Goal: Transaction & Acquisition: Download file/media

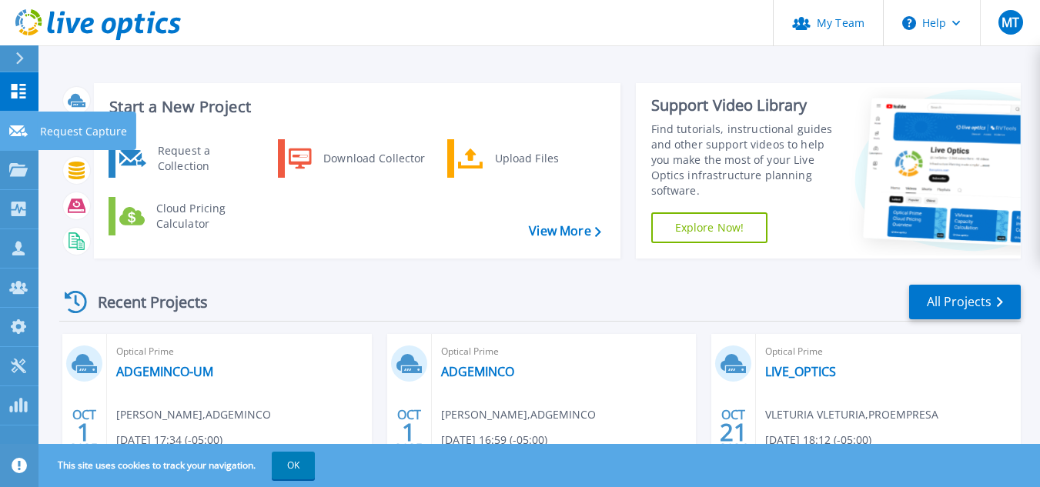
click at [23, 130] on icon at bounding box center [18, 131] width 18 height 12
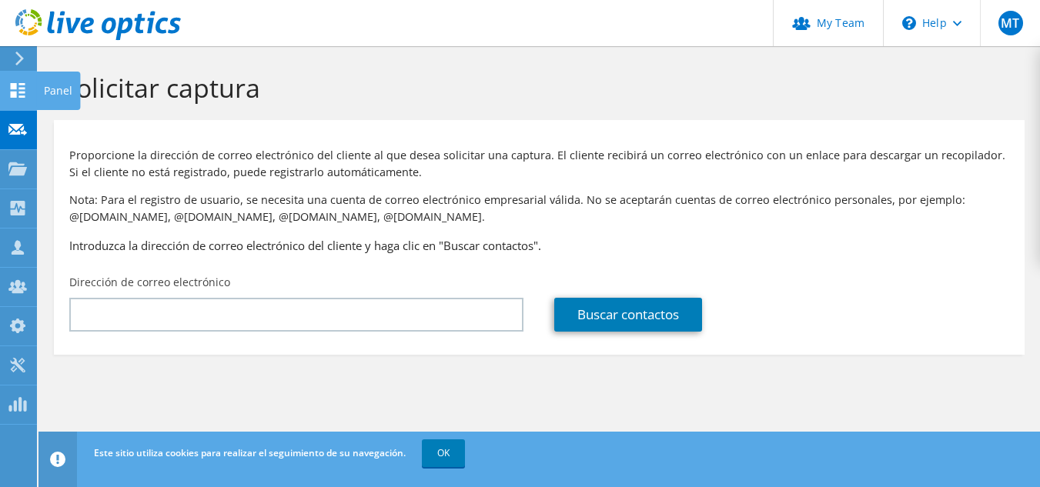
click at [18, 92] on icon at bounding box center [17, 90] width 18 height 15
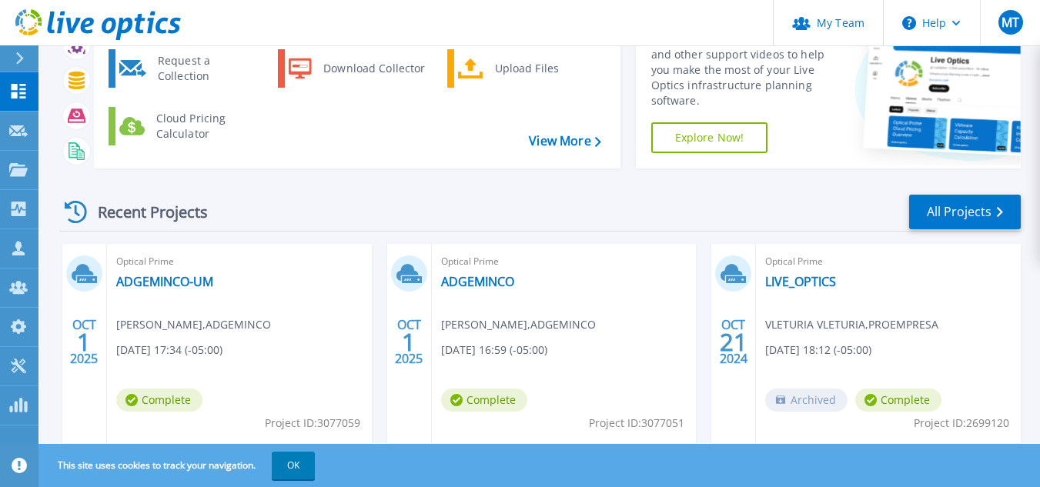
scroll to position [87, 0]
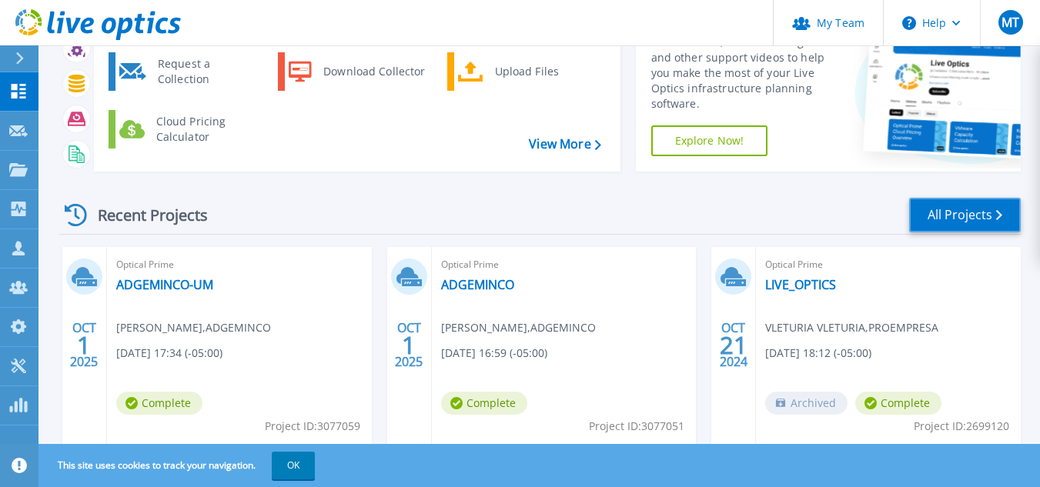
click at [985, 219] on link "All Projects" at bounding box center [965, 215] width 112 height 35
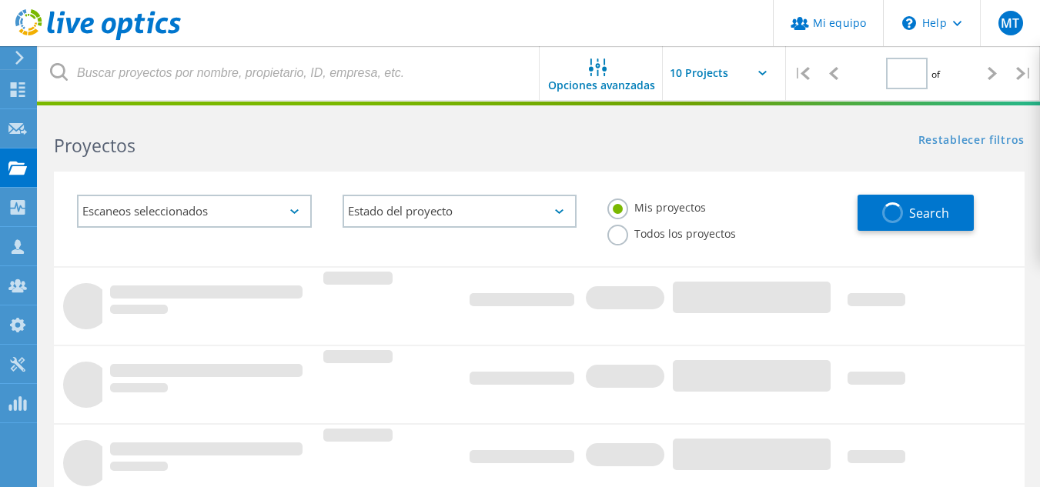
type input "1"
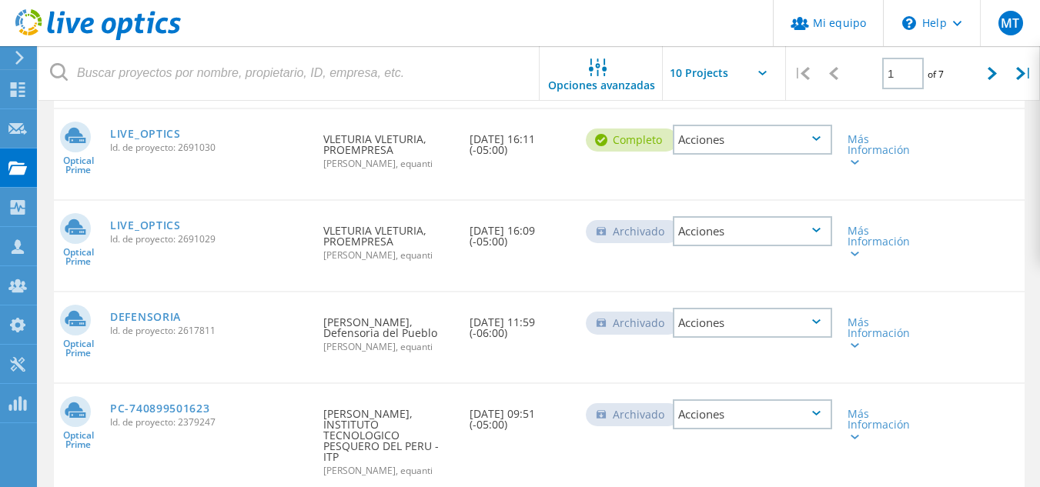
scroll to position [480, 0]
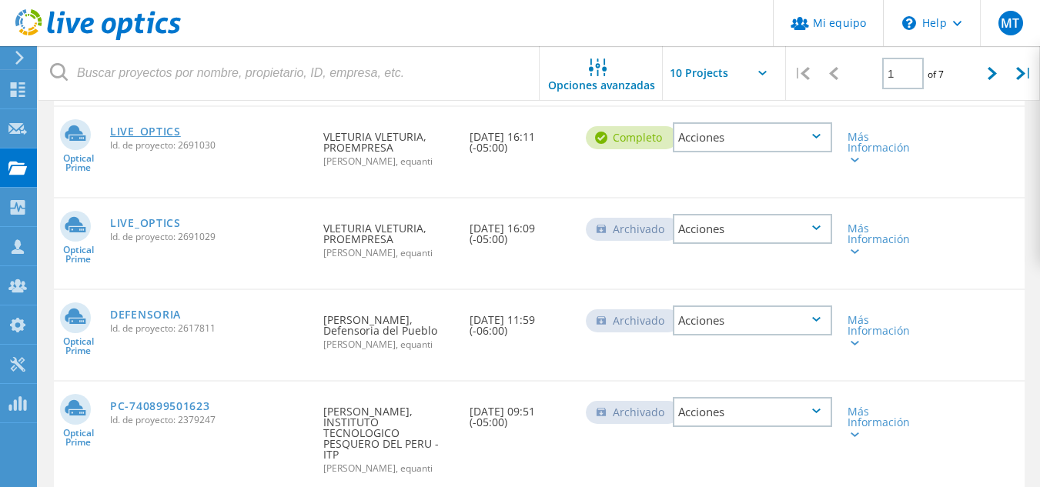
click at [155, 136] on link "LIVE_OPTICS" at bounding box center [145, 131] width 71 height 11
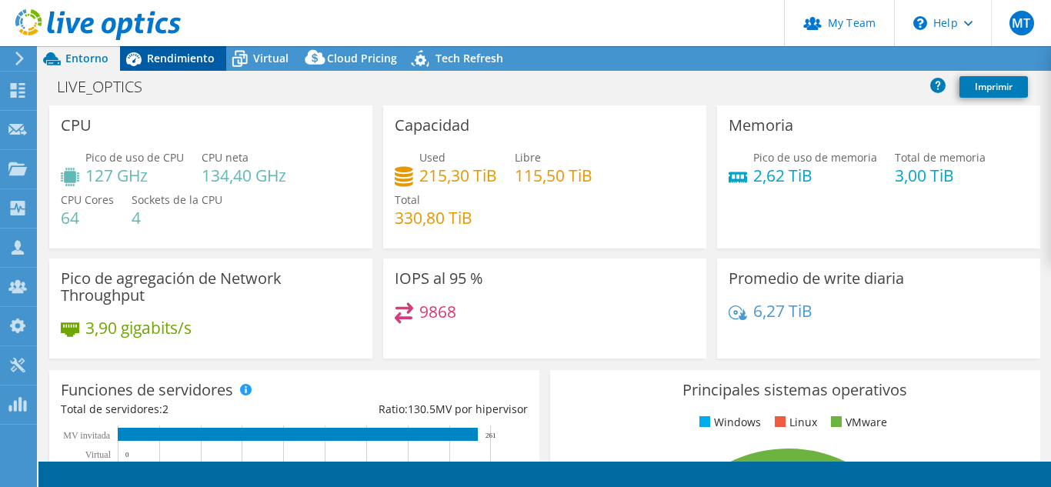
select select "SouthAmerica"
select select "USD"
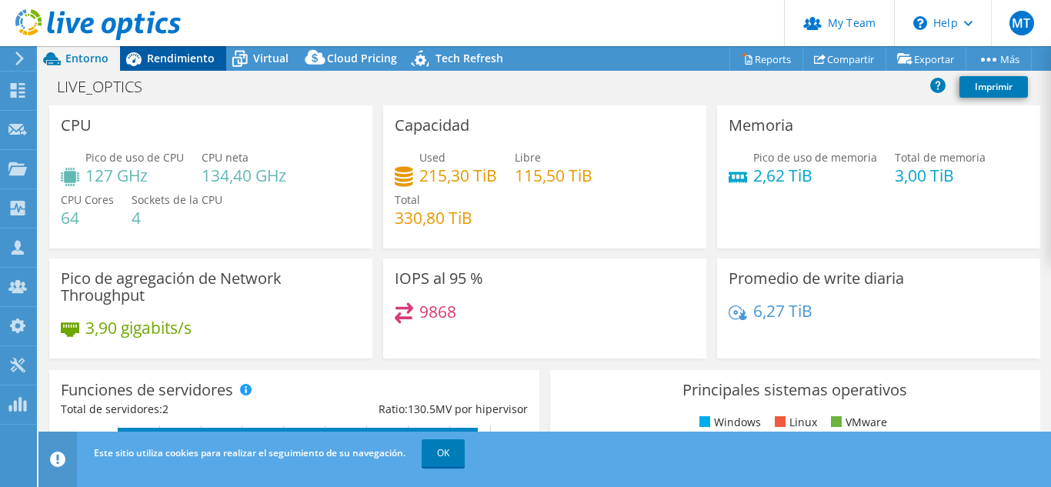
click at [194, 65] on div "Rendimiento" at bounding box center [173, 58] width 106 height 25
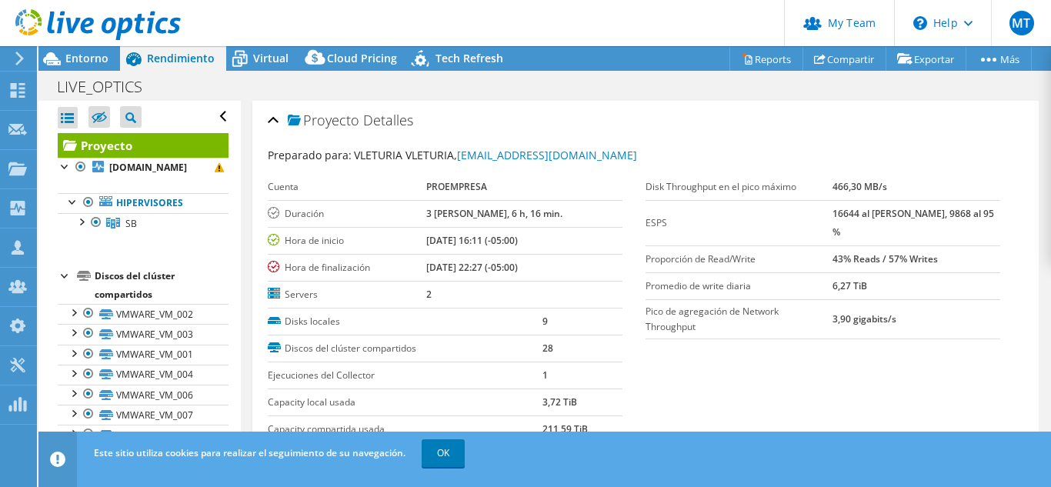
click at [41, 24] on use at bounding box center [97, 24] width 165 height 31
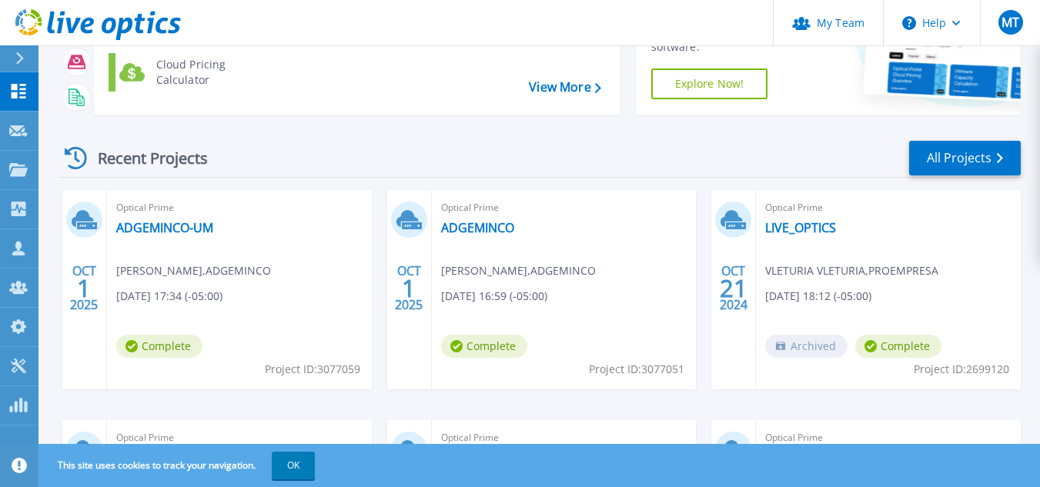
scroll to position [142, 0]
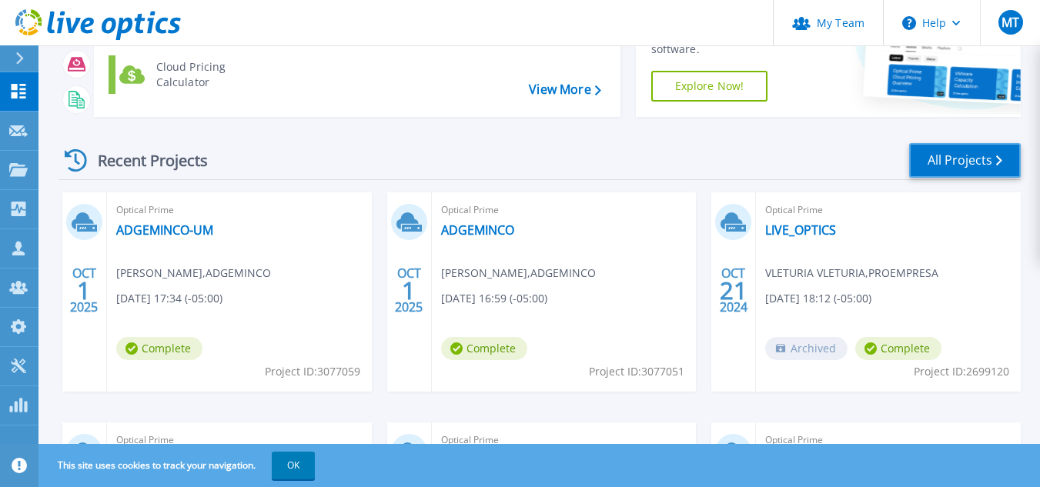
click at [977, 165] on link "All Projects" at bounding box center [965, 160] width 112 height 35
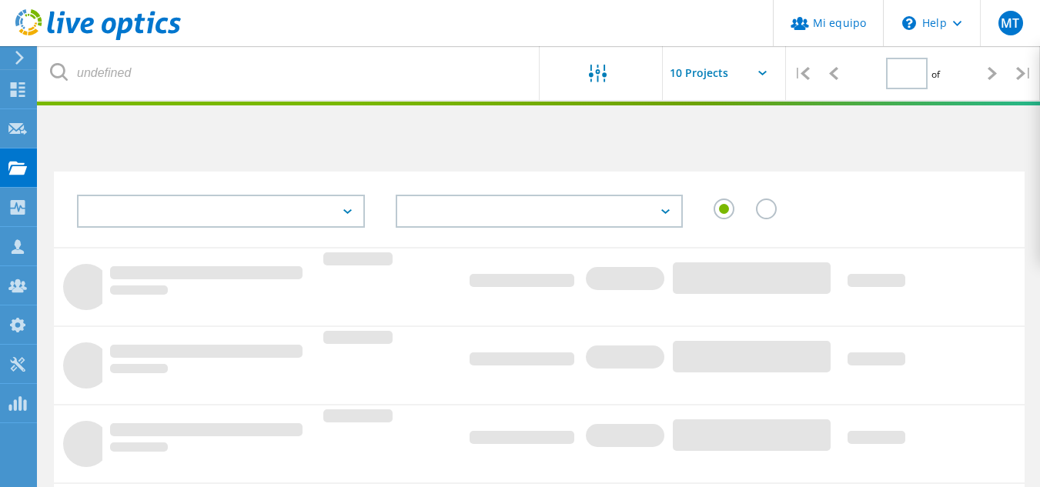
type input "1"
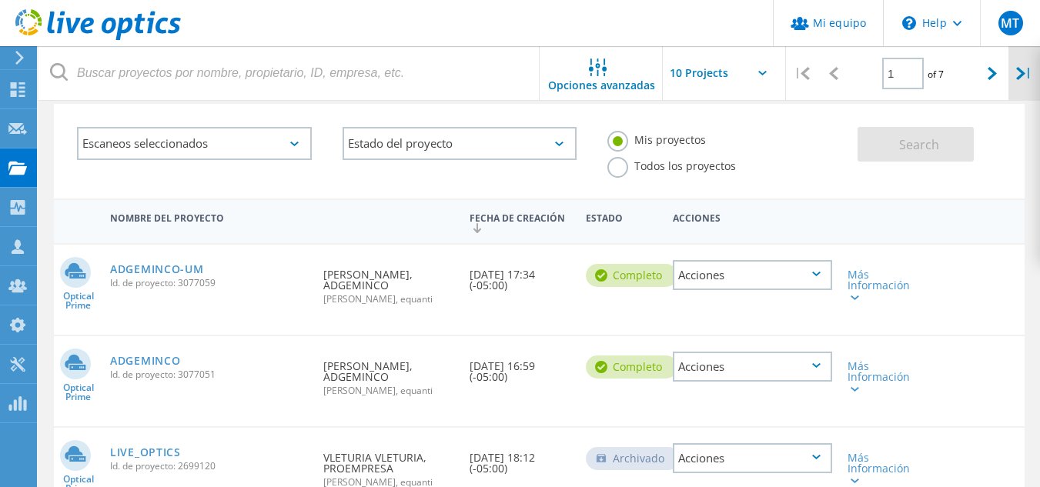
scroll to position [70, 0]
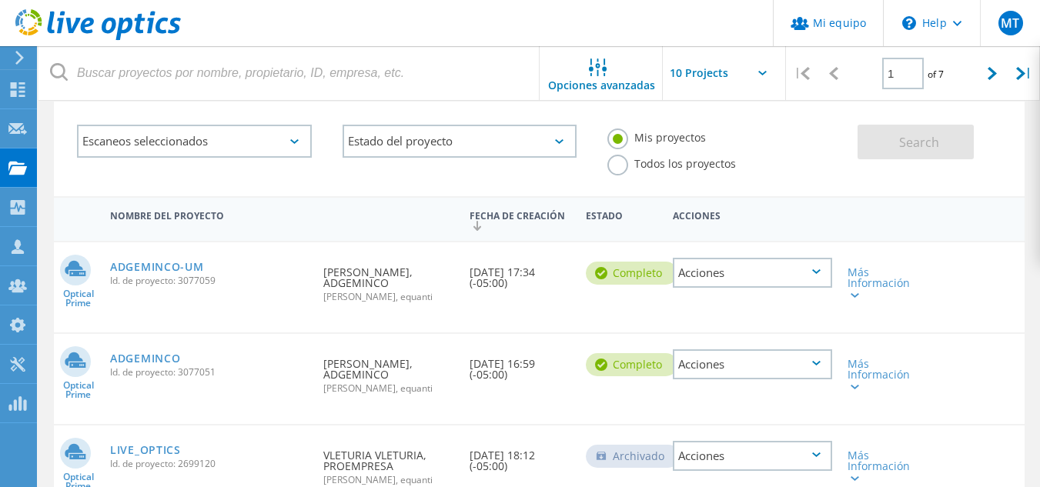
click at [617, 162] on label "Todos los proyectos" at bounding box center [671, 162] width 129 height 15
click at [0, 0] on input "Todos los proyectos" at bounding box center [0, 0] width 0 height 0
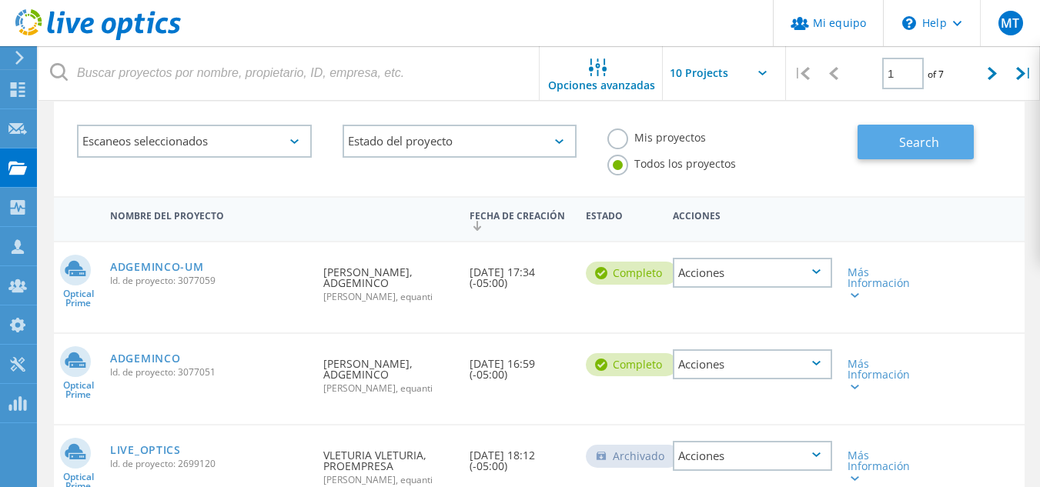
click at [943, 139] on button "Search" at bounding box center [915, 142] width 116 height 35
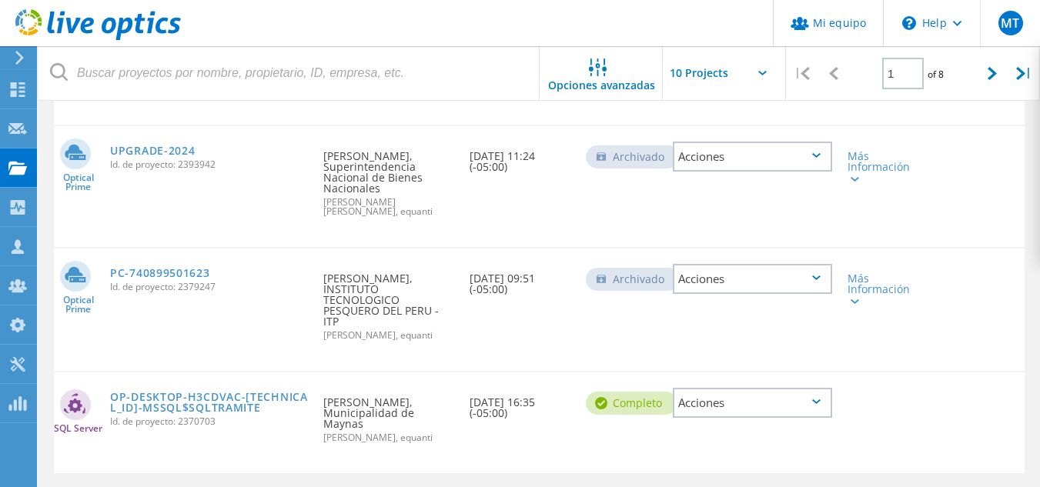
scroll to position [853, 0]
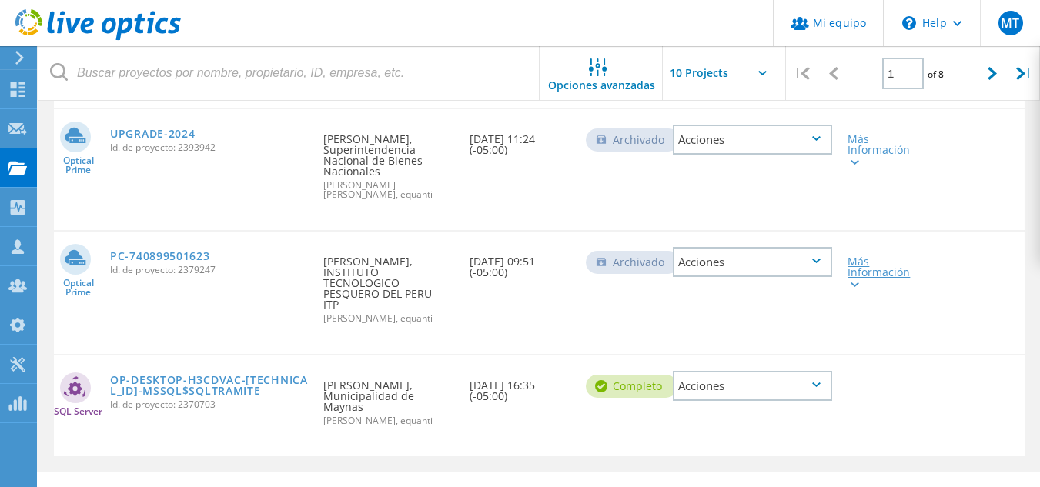
click at [853, 282] on icon at bounding box center [854, 284] width 8 height 5
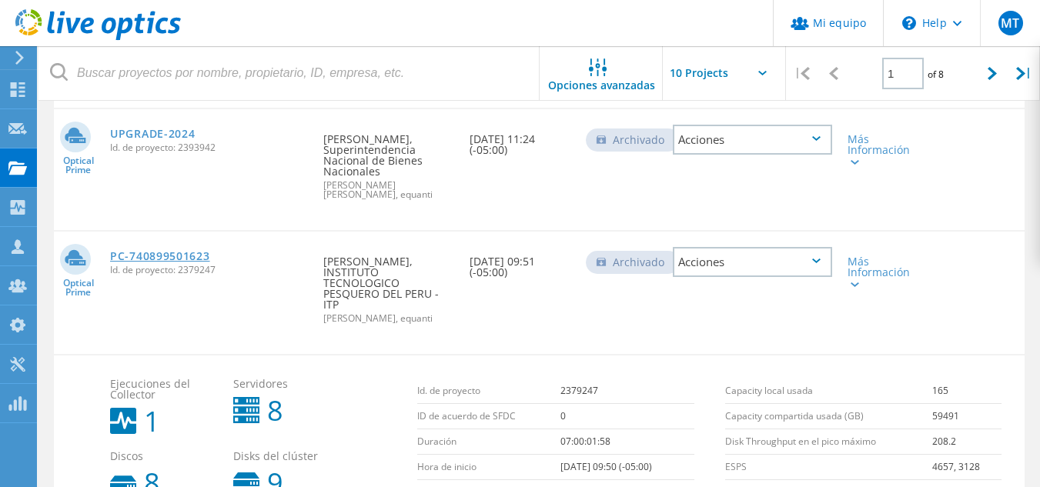
click at [174, 251] on link "PC-740899501623" at bounding box center [160, 256] width 100 height 11
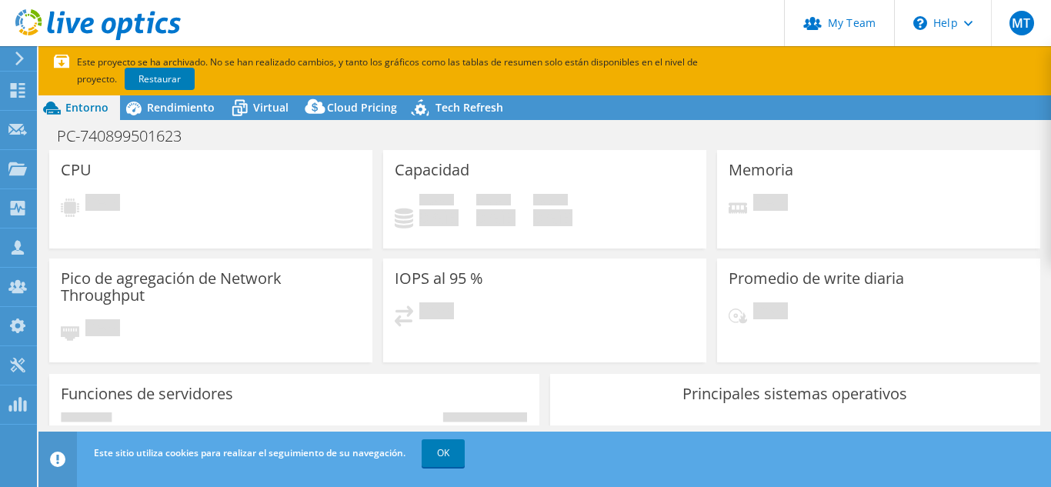
select select "USD"
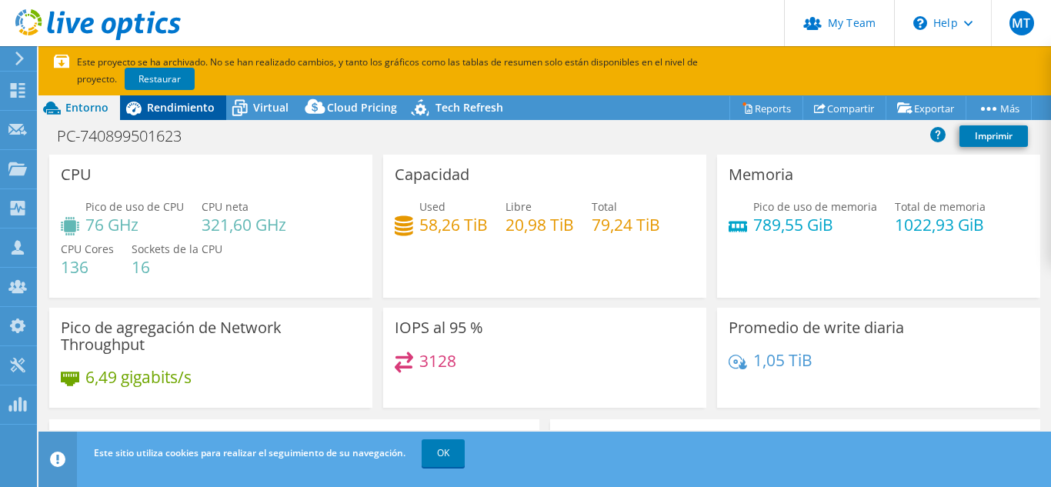
click at [212, 105] on span "Rendimiento" at bounding box center [181, 107] width 68 height 15
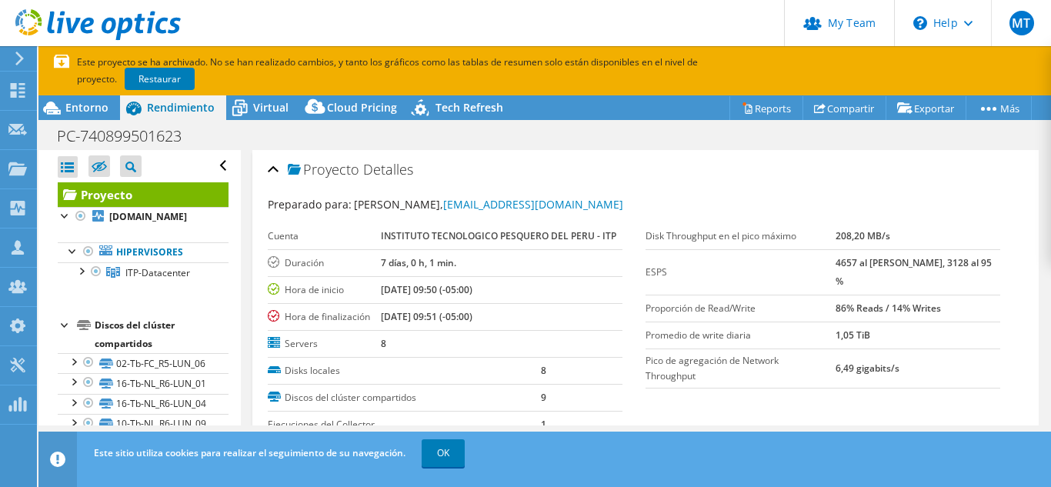
click at [72, 22] on icon at bounding box center [97, 25] width 165 height 32
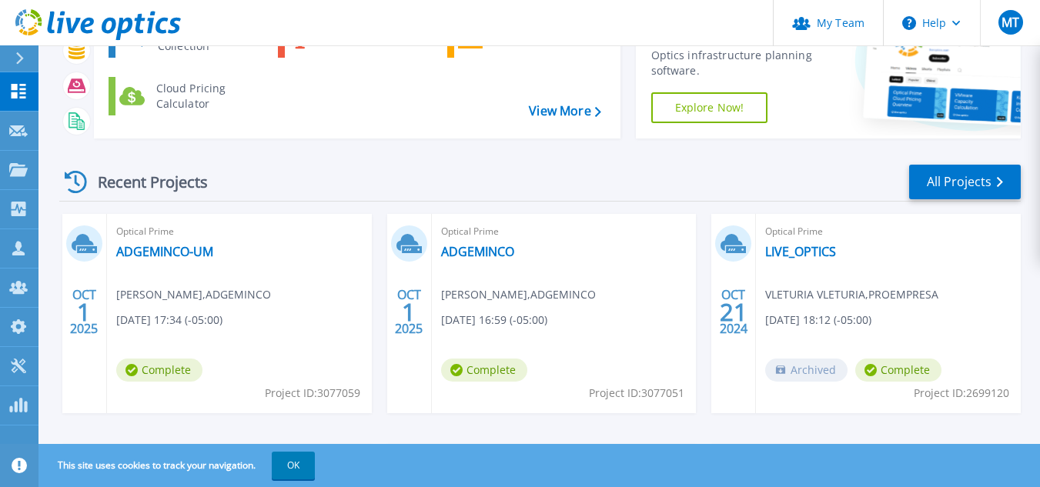
scroll to position [94, 0]
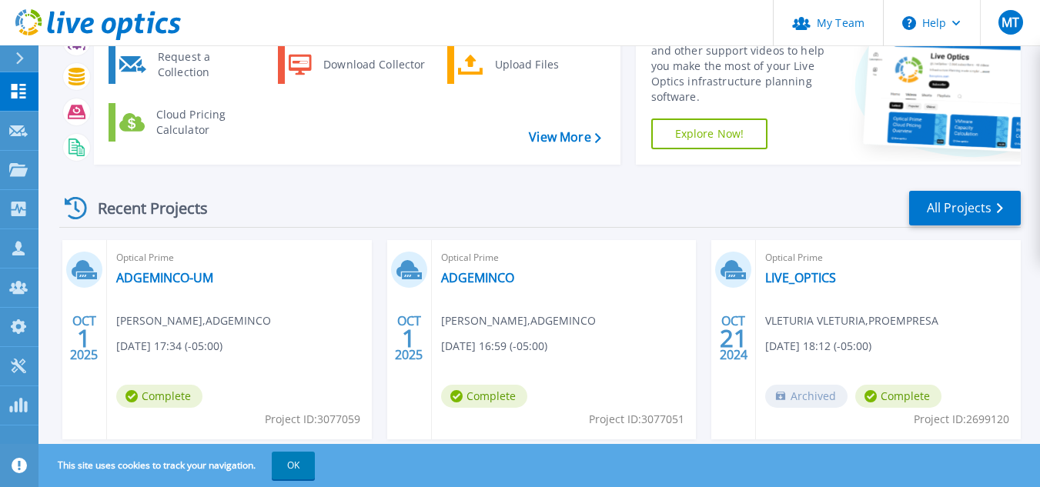
drag, startPoint x: 1034, startPoint y: 137, endPoint x: 1019, endPoint y: 72, distance: 66.5
click at [1019, 72] on div "Start a New Project Request a Collection Download Collector Upload Files Cloud …" at bounding box center [538, 309] width 1001 height 807
click at [22, 98] on icon at bounding box center [19, 91] width 15 height 15
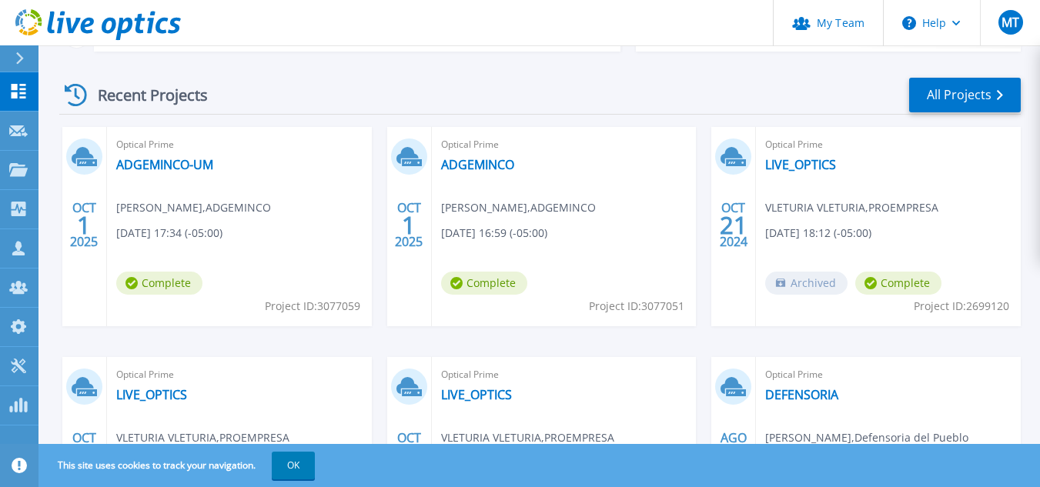
scroll to position [202, 0]
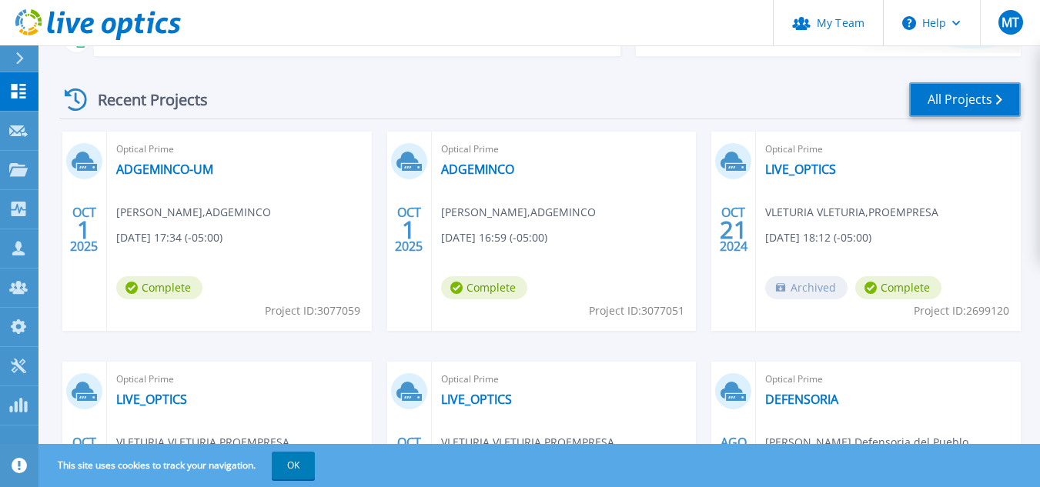
click at [960, 101] on link "All Projects" at bounding box center [965, 99] width 112 height 35
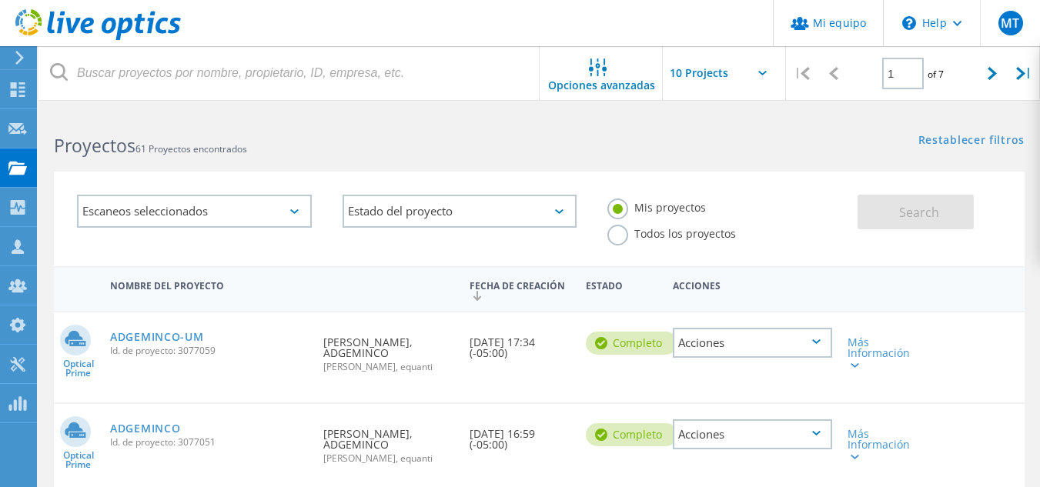
click at [960, 101] on div "| 1 of 7 |" at bounding box center [913, 73] width 254 height 55
click at [294, 210] on icon at bounding box center [294, 211] width 8 height 5
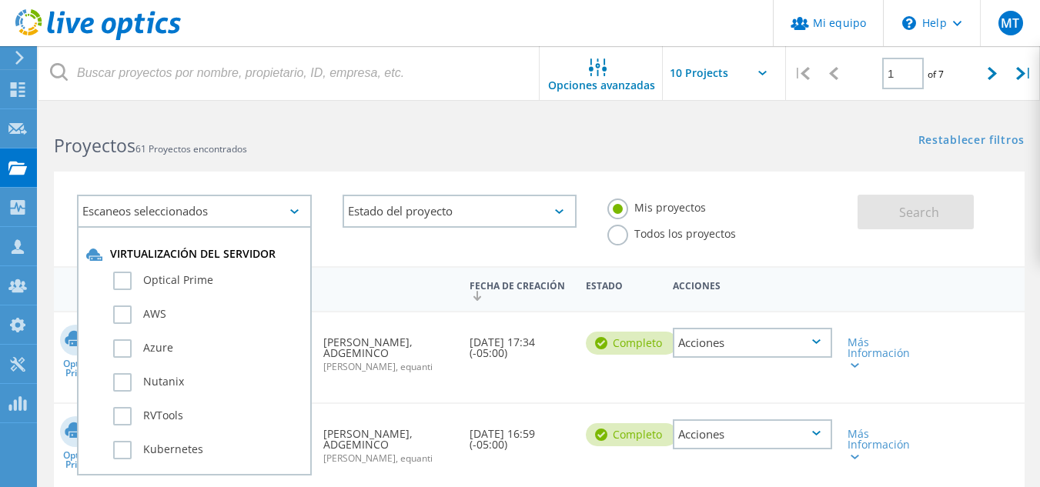
click at [294, 210] on icon at bounding box center [294, 211] width 8 height 5
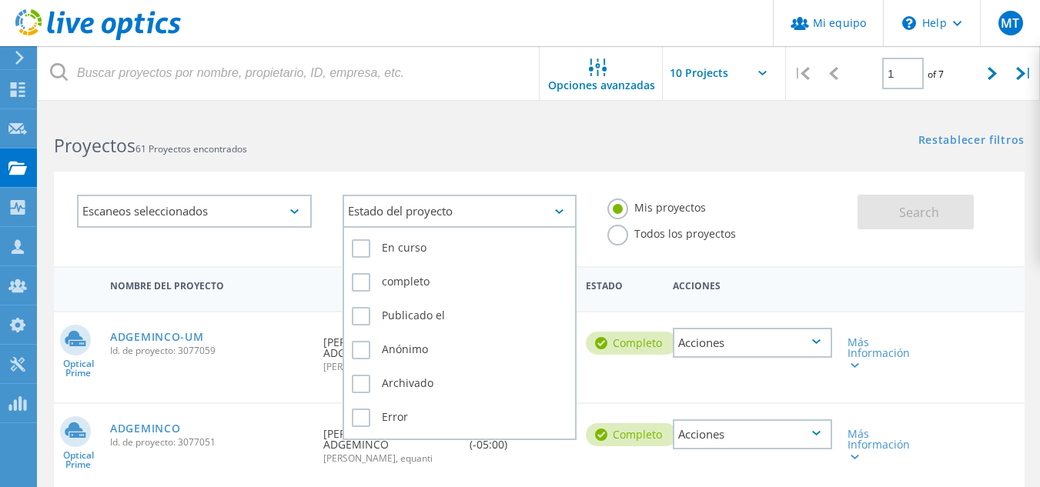
click at [407, 218] on div "Estado del proyecto" at bounding box center [459, 211] width 235 height 33
click at [359, 313] on label "Publicado el" at bounding box center [460, 316] width 216 height 18
click at [0, 0] on input "Publicado el" at bounding box center [0, 0] width 0 height 0
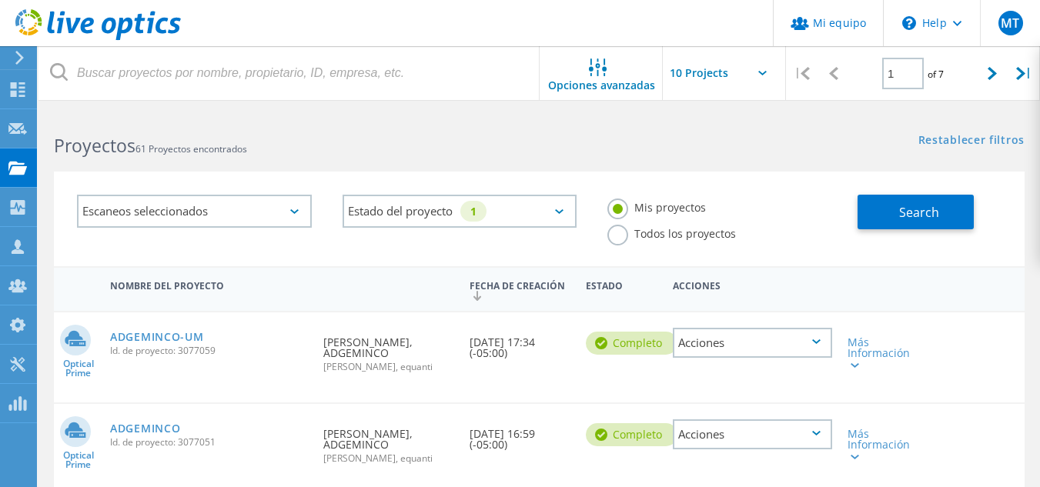
click at [806, 218] on div "Mis proyectos Todos los proyectos" at bounding box center [725, 220] width 266 height 83
click at [613, 213] on label "Mis proyectos" at bounding box center [656, 206] width 99 height 15
click at [0, 0] on input "Mis proyectos" at bounding box center [0, 0] width 0 height 0
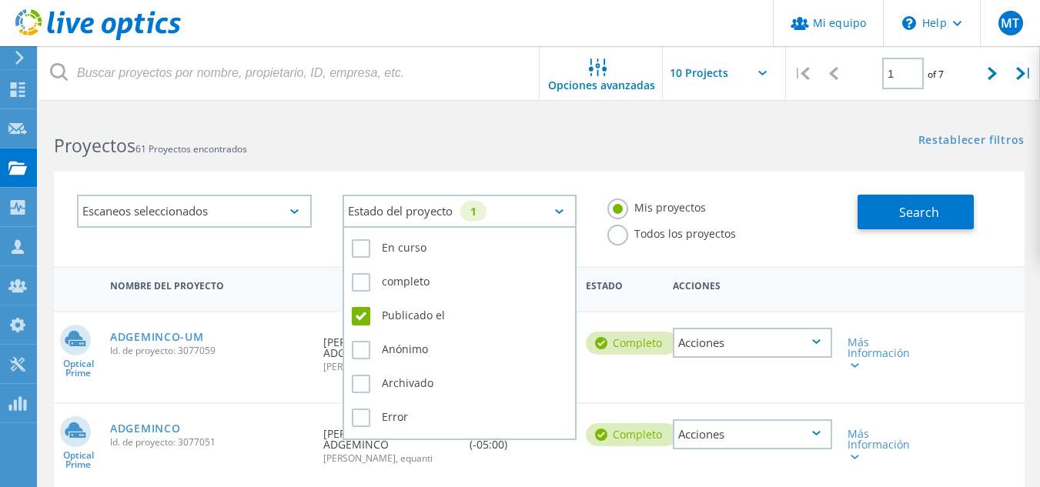
click at [533, 215] on div "Estado del proyecto 1" at bounding box center [459, 211] width 235 height 33
click at [360, 311] on label "Publicado el" at bounding box center [460, 316] width 216 height 18
click at [0, 0] on input "Publicado el" at bounding box center [0, 0] width 0 height 0
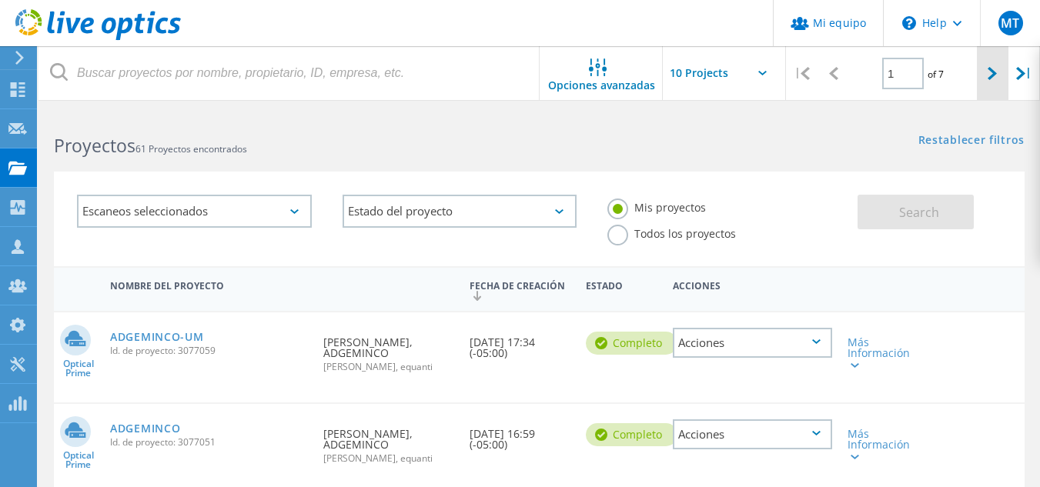
click at [977, 72] on div at bounding box center [993, 73] width 32 height 55
type input "2"
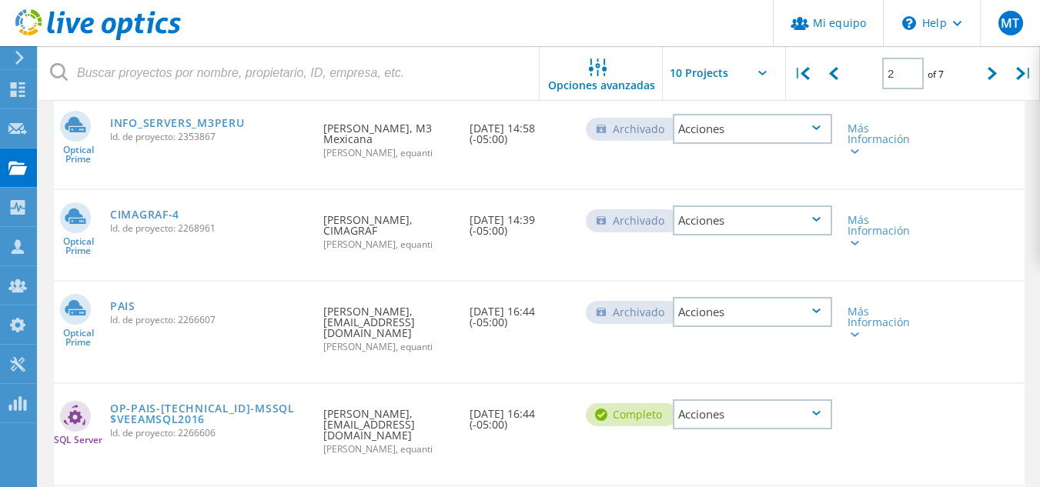
scroll to position [416, 0]
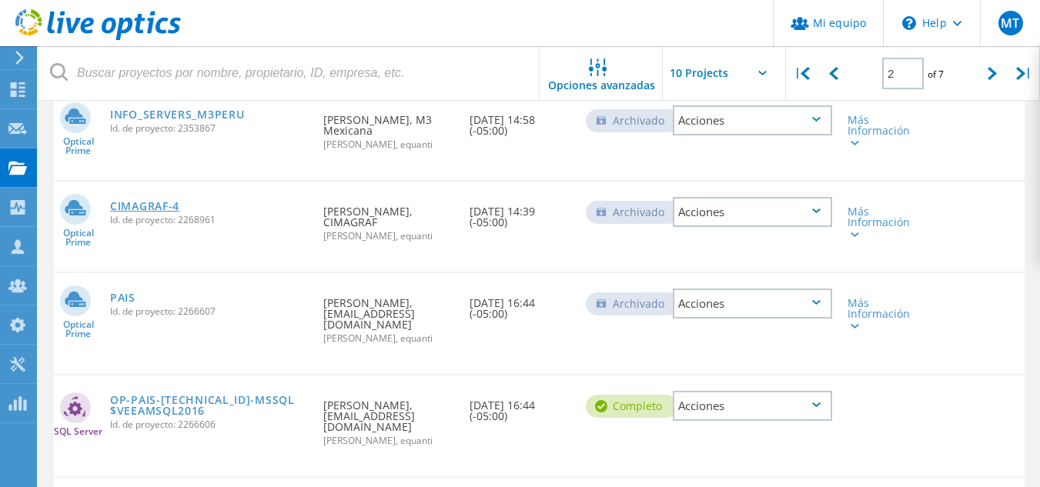
click at [154, 201] on link "CIMAGRAF-4" at bounding box center [144, 206] width 69 height 11
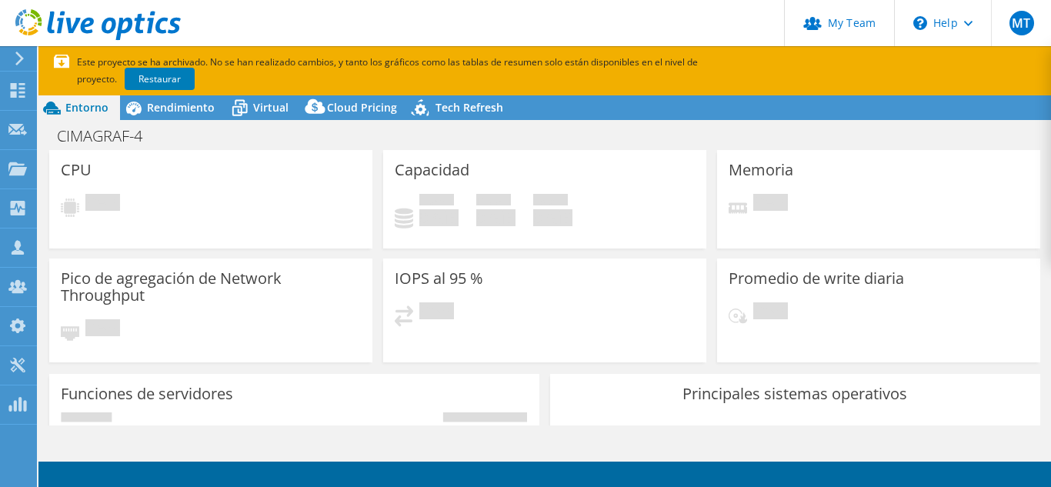
select select "SouthAmerica"
select select "USD"
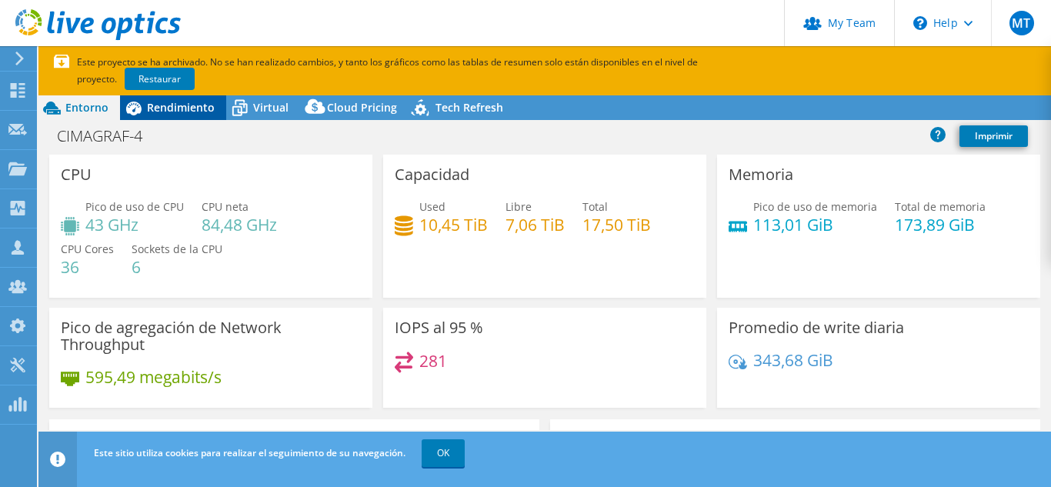
click at [159, 112] on span "Rendimiento" at bounding box center [181, 107] width 68 height 15
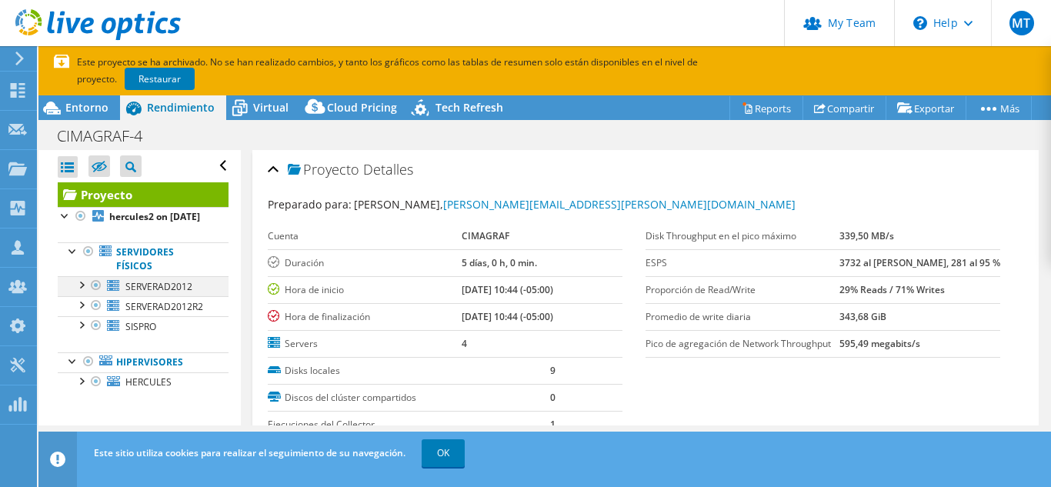
click at [86, 292] on div at bounding box center [80, 283] width 15 height 15
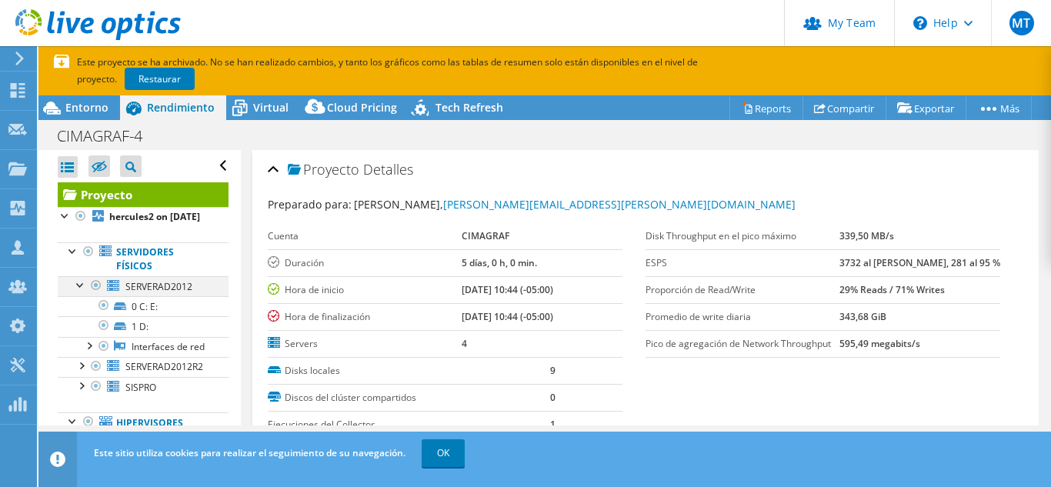
click at [86, 292] on div at bounding box center [80, 283] width 15 height 15
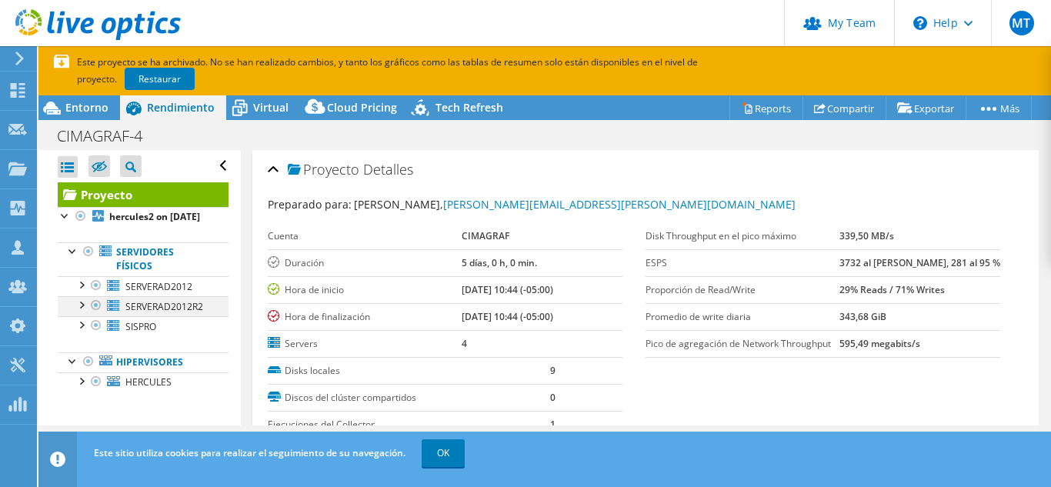
click at [85, 312] on div at bounding box center [80, 303] width 15 height 15
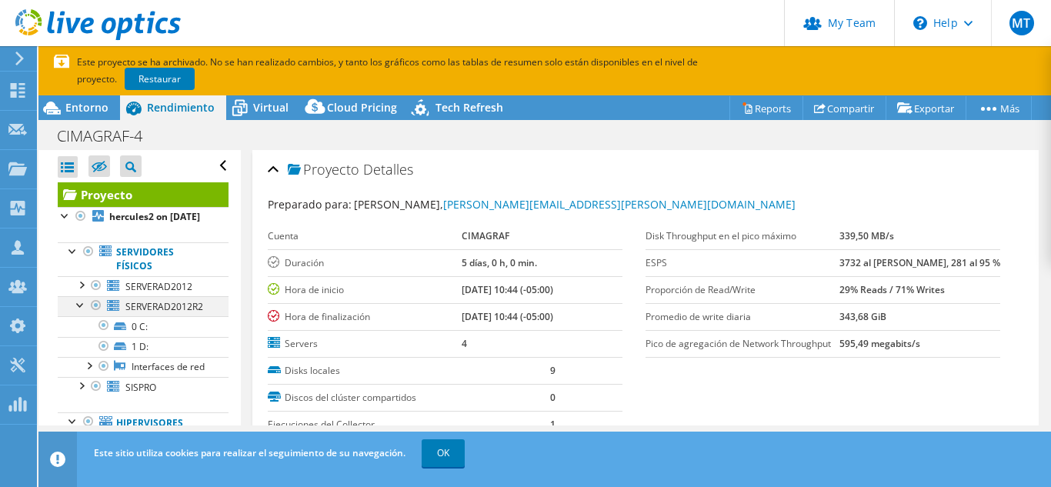
click at [85, 312] on div at bounding box center [80, 303] width 15 height 15
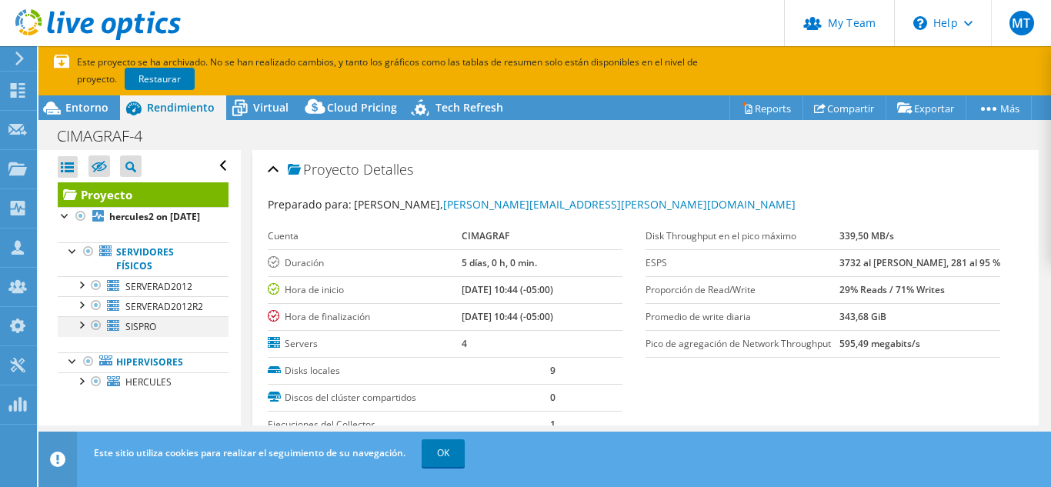
click at [82, 332] on div at bounding box center [80, 323] width 15 height 15
click at [85, 379] on div at bounding box center [80, 379] width 15 height 15
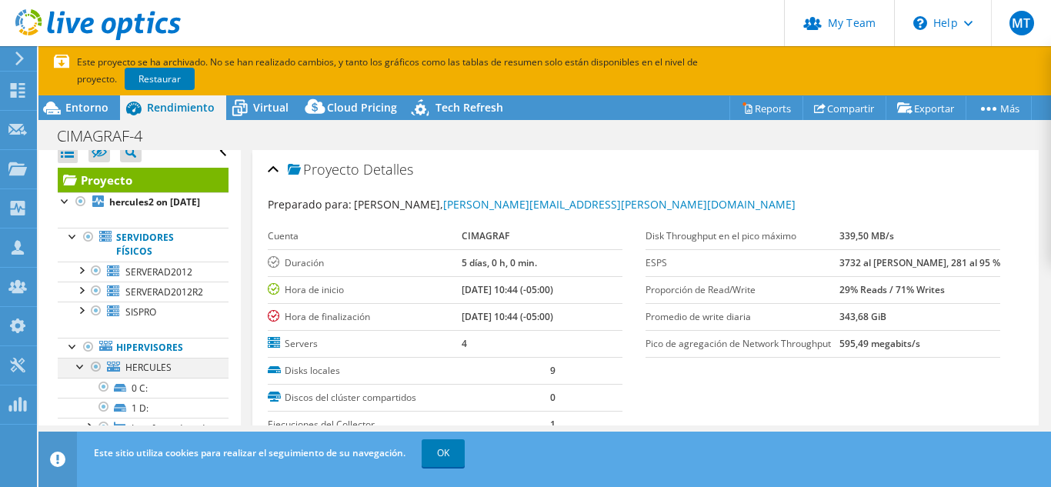
click at [85, 373] on div at bounding box center [80, 365] width 15 height 15
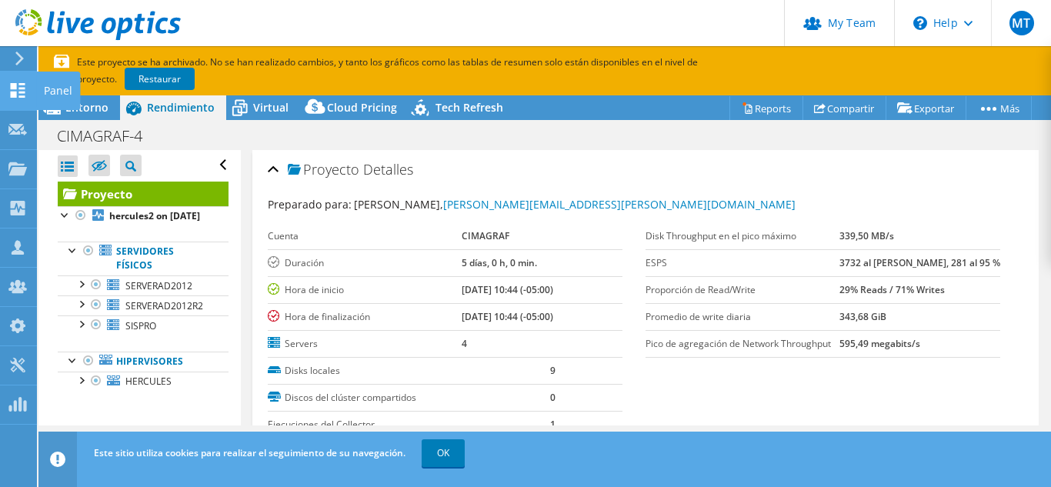
click at [38, 92] on div "Panel" at bounding box center [58, 91] width 44 height 38
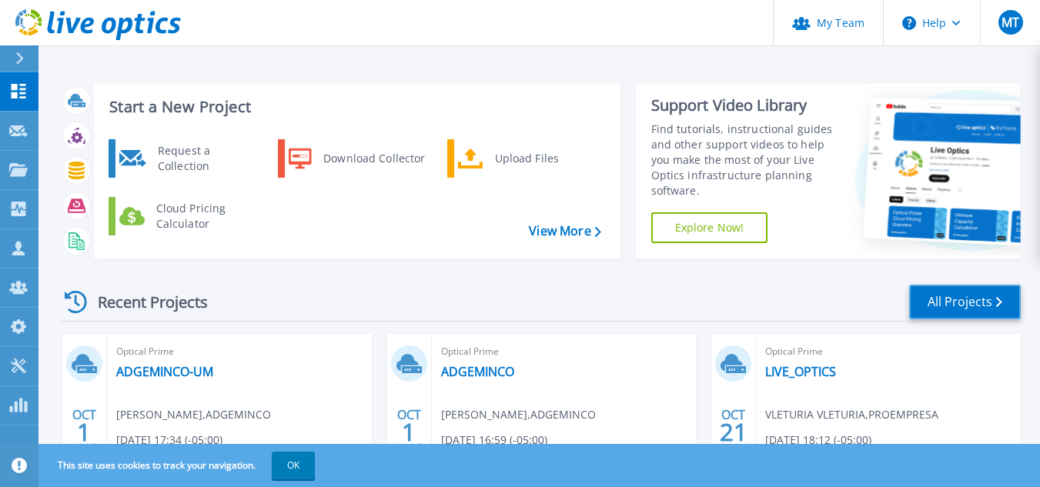
click at [947, 302] on link "All Projects" at bounding box center [965, 302] width 112 height 35
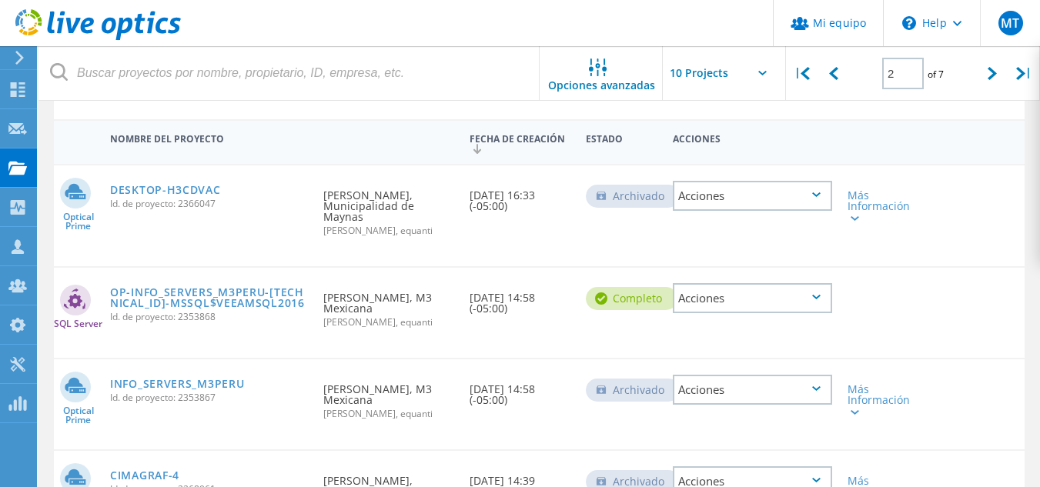
scroll to position [145, 0]
click at [990, 85] on div at bounding box center [993, 73] width 32 height 55
type input "3"
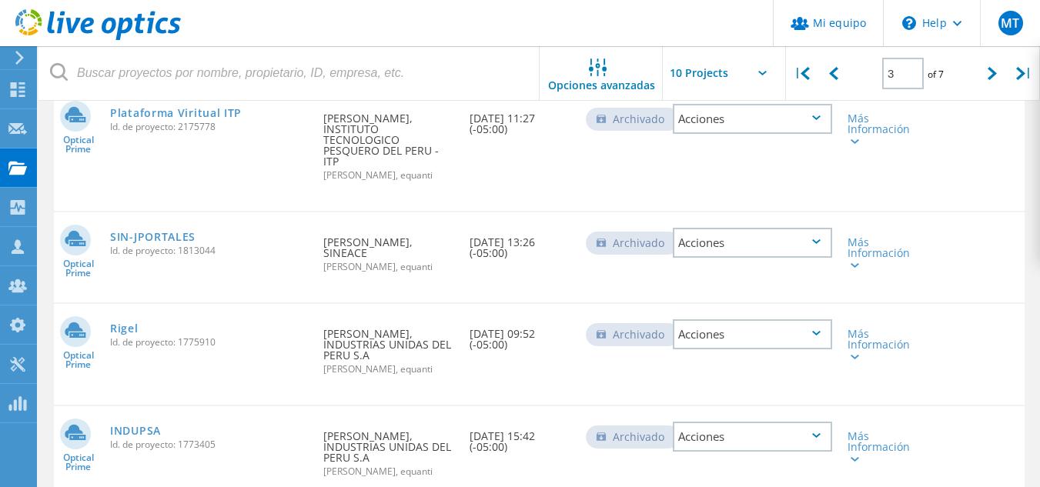
scroll to position [820, 0]
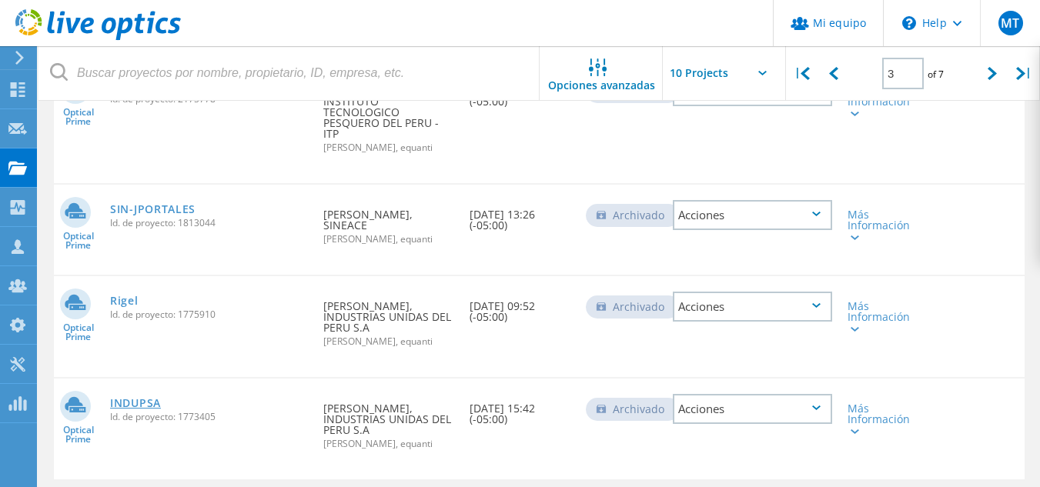
click at [141, 398] on link "INDUPSA" at bounding box center [135, 403] width 51 height 11
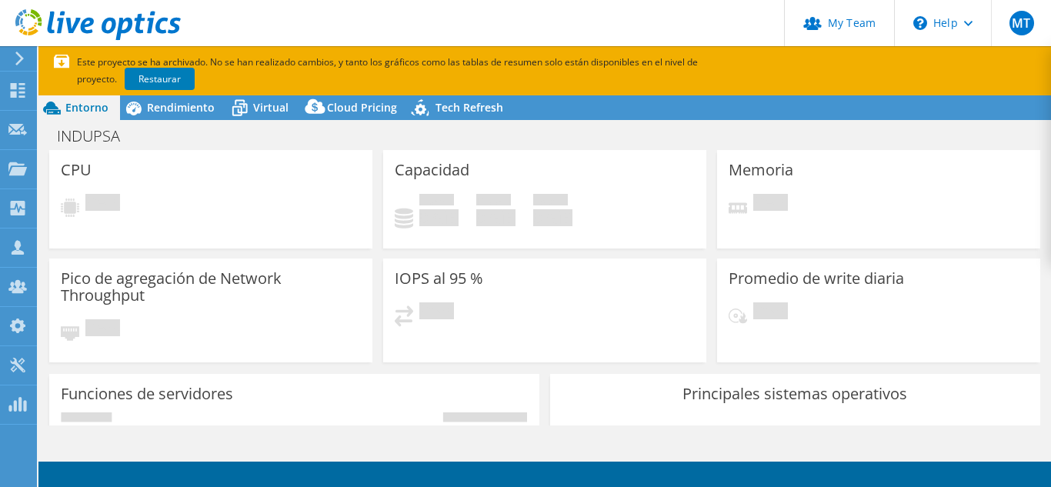
select select "SouthAmerica"
select select "USD"
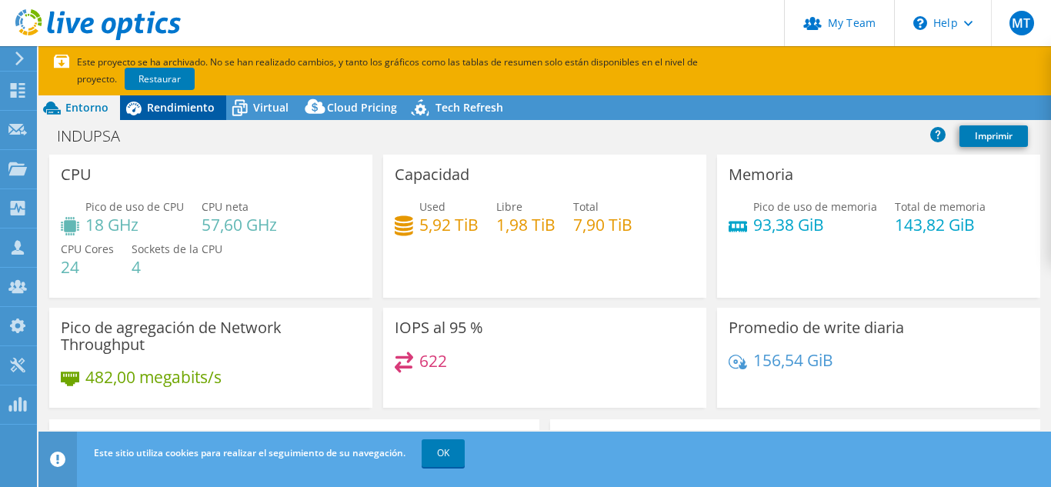
click at [159, 107] on span "Rendimiento" at bounding box center [181, 107] width 68 height 15
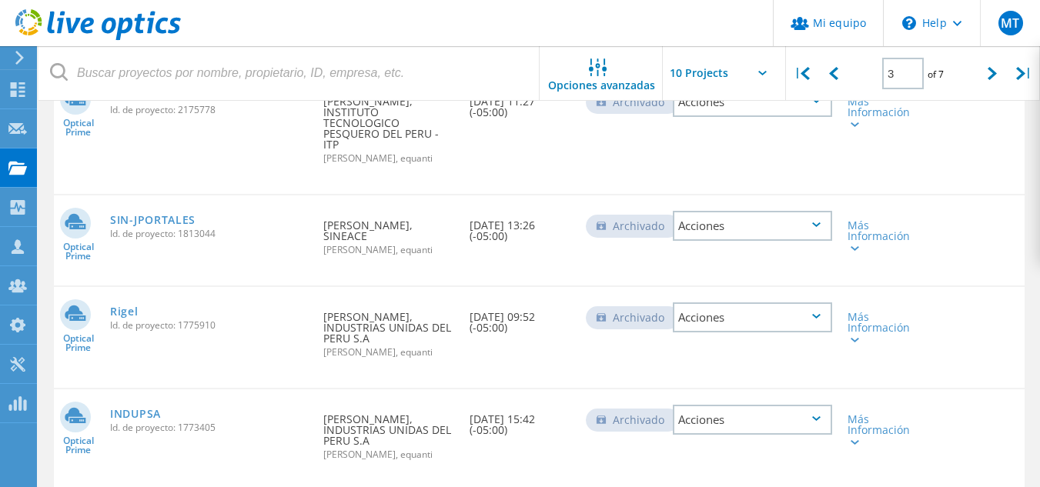
scroll to position [812, 0]
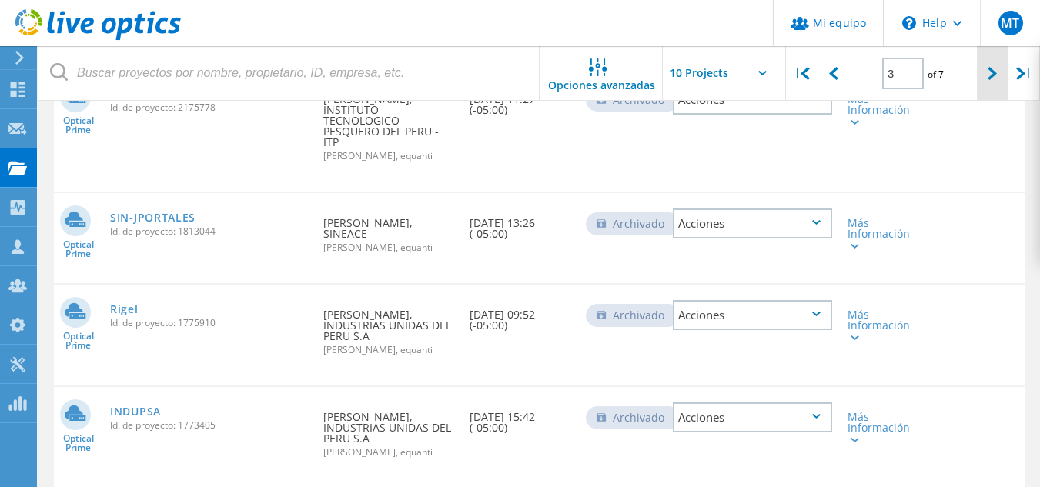
click at [987, 70] on div at bounding box center [993, 73] width 32 height 55
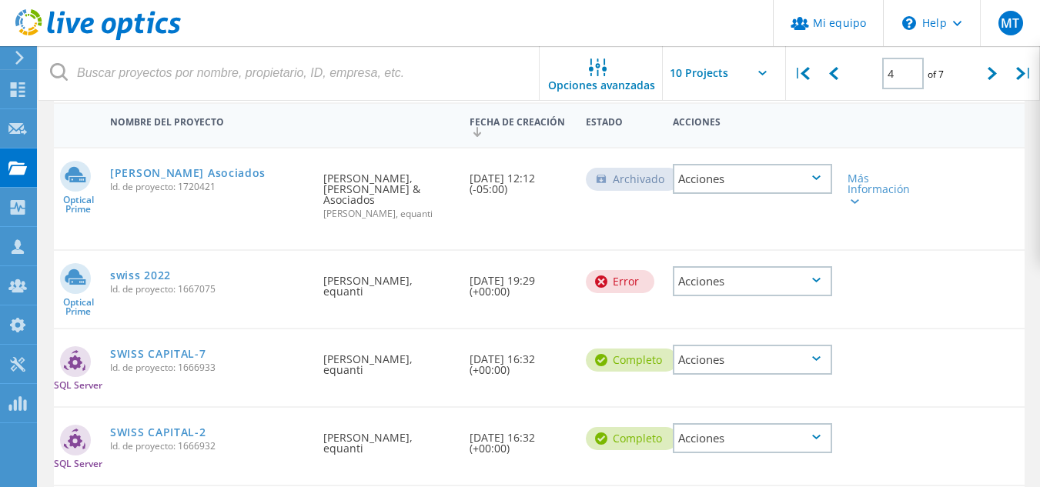
scroll to position [162, 0]
click at [987, 83] on div at bounding box center [993, 73] width 32 height 55
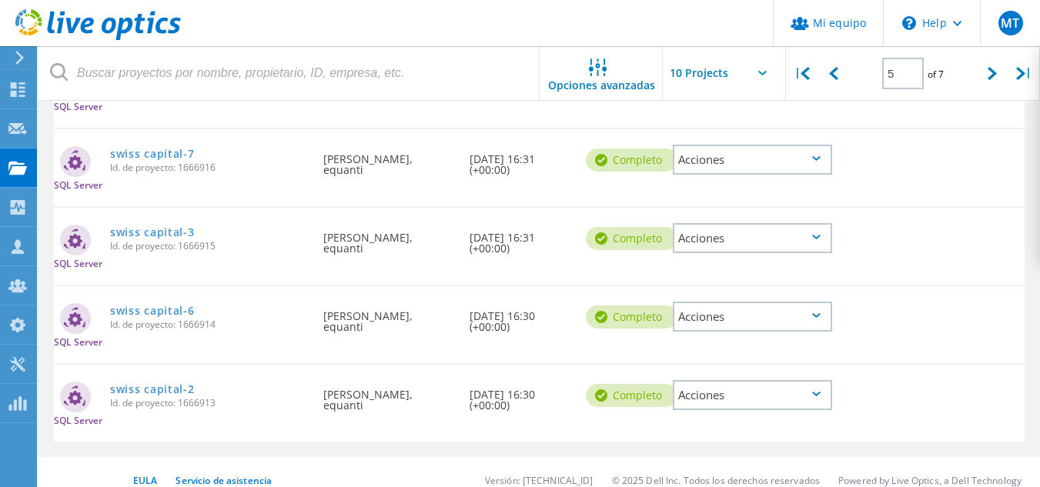
scroll to position [670, 0]
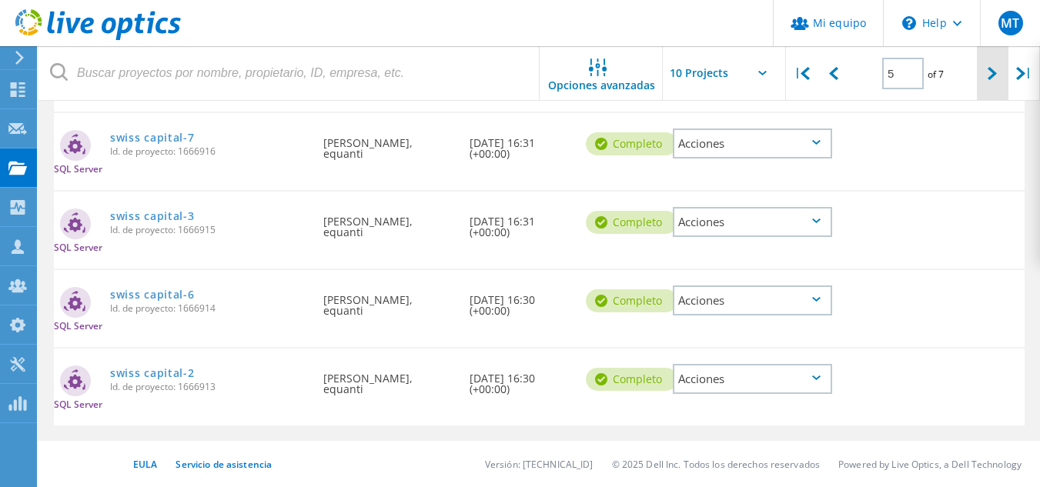
click at [987, 80] on div at bounding box center [993, 73] width 32 height 55
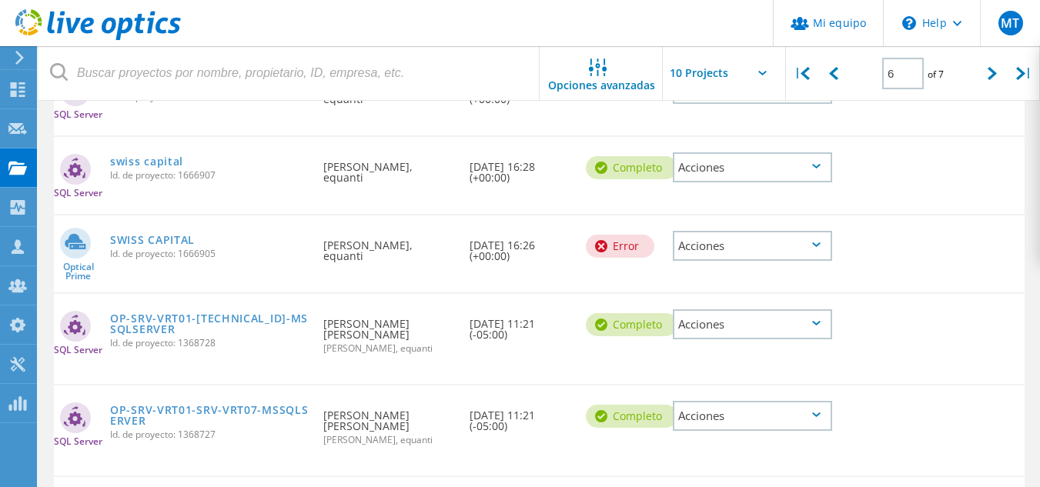
scroll to position [610, 0]
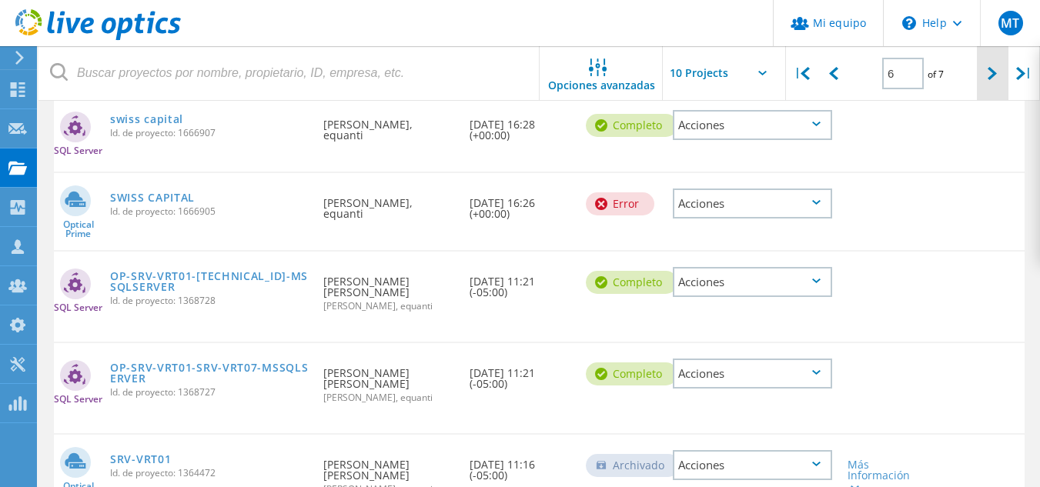
click at [986, 78] on div at bounding box center [993, 73] width 32 height 55
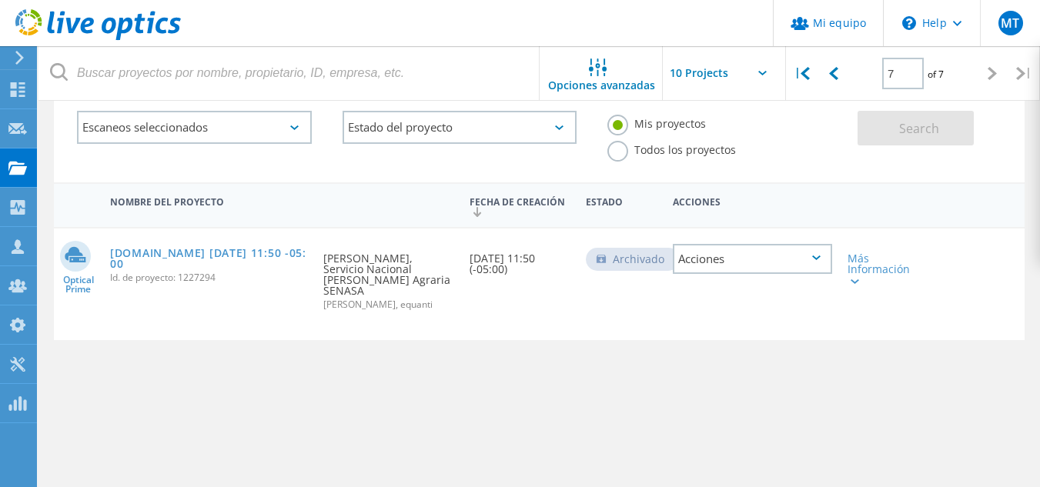
scroll to position [80, 0]
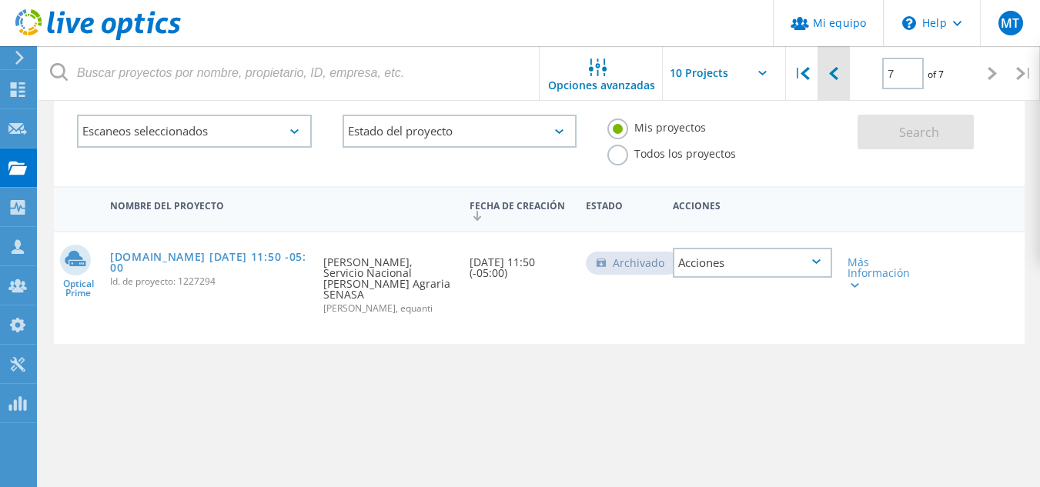
click at [821, 78] on div at bounding box center [833, 73] width 32 height 55
type input "6"
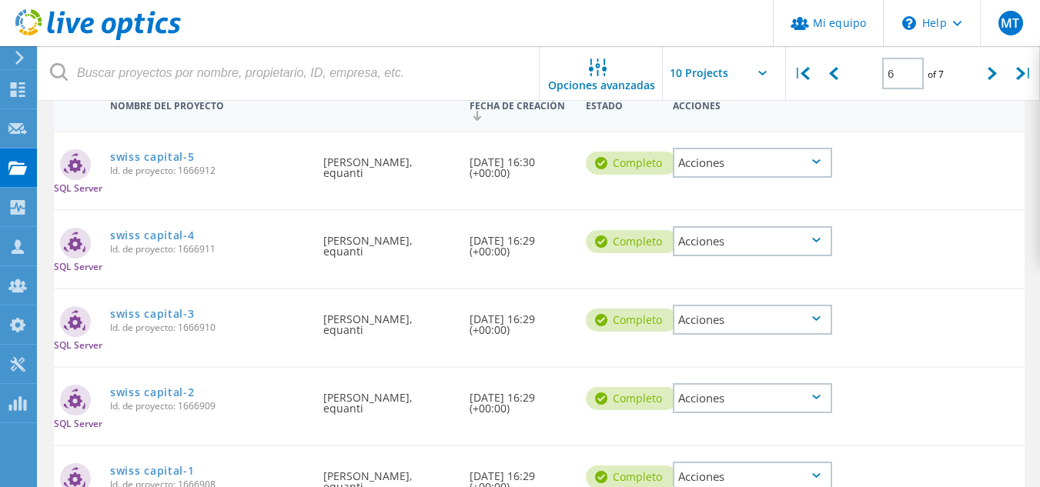
scroll to position [172, 0]
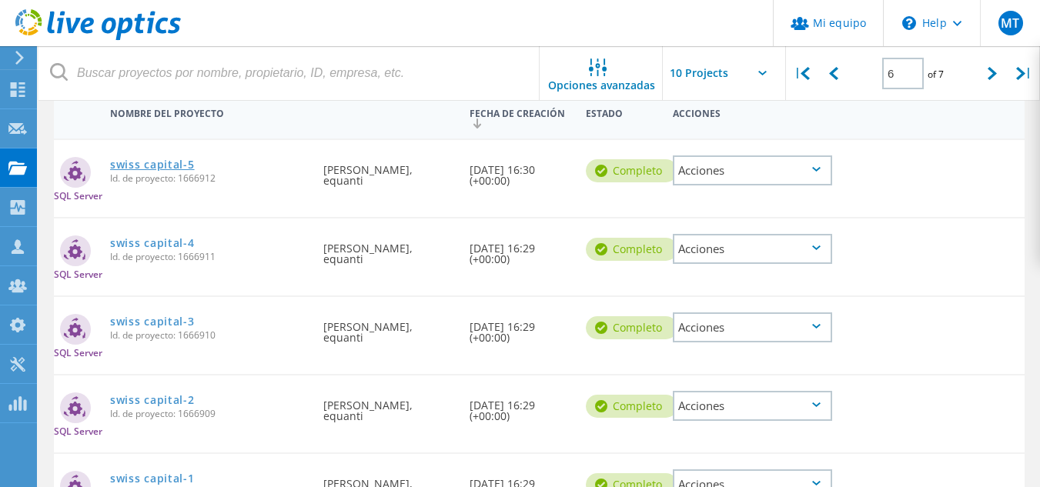
click at [148, 162] on link "swiss capital-5" at bounding box center [152, 164] width 85 height 11
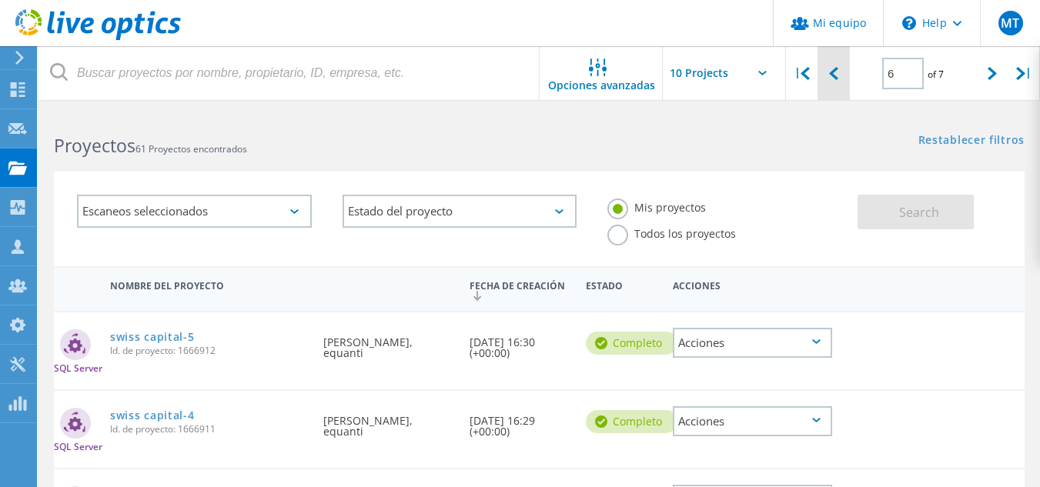
click at [840, 69] on div at bounding box center [833, 73] width 32 height 55
click at [835, 71] on icon at bounding box center [833, 73] width 9 height 13
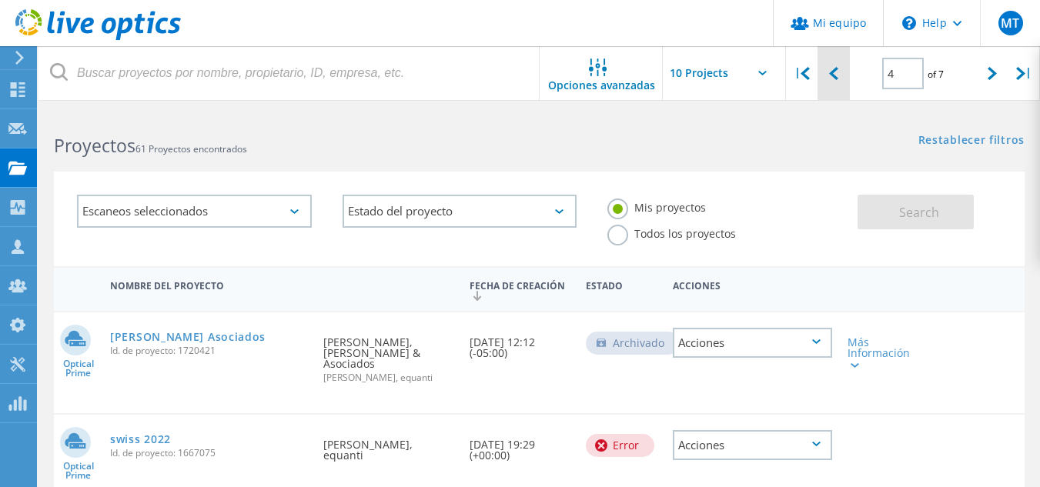
click at [837, 65] on div at bounding box center [833, 73] width 32 height 55
type input "3"
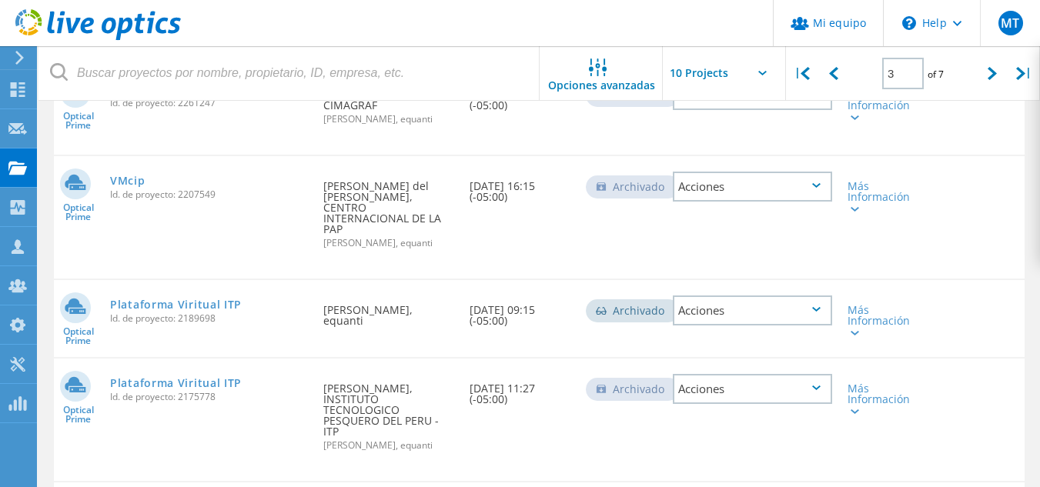
scroll to position [525, 0]
click at [129, 184] on link "VMcip" at bounding box center [127, 178] width 35 height 11
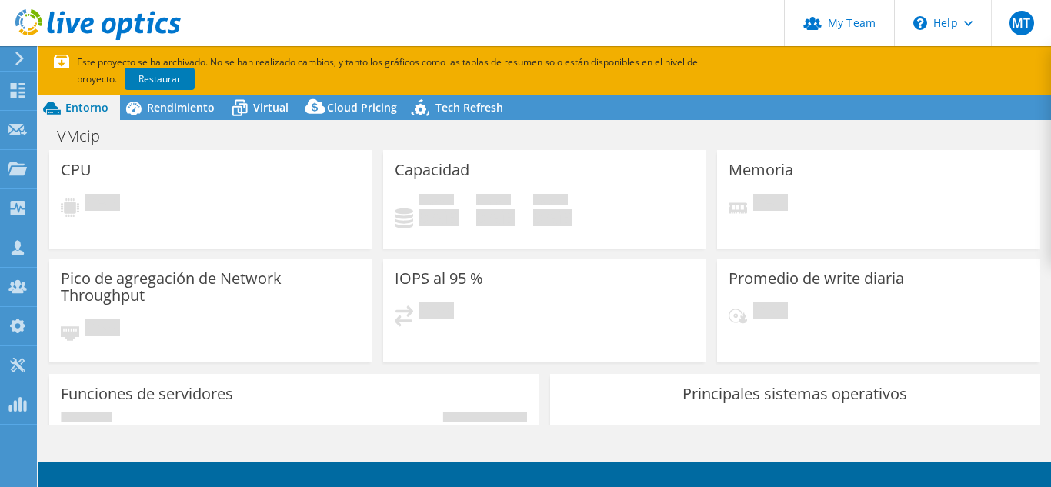
select select "SouthAmerica"
select select "USD"
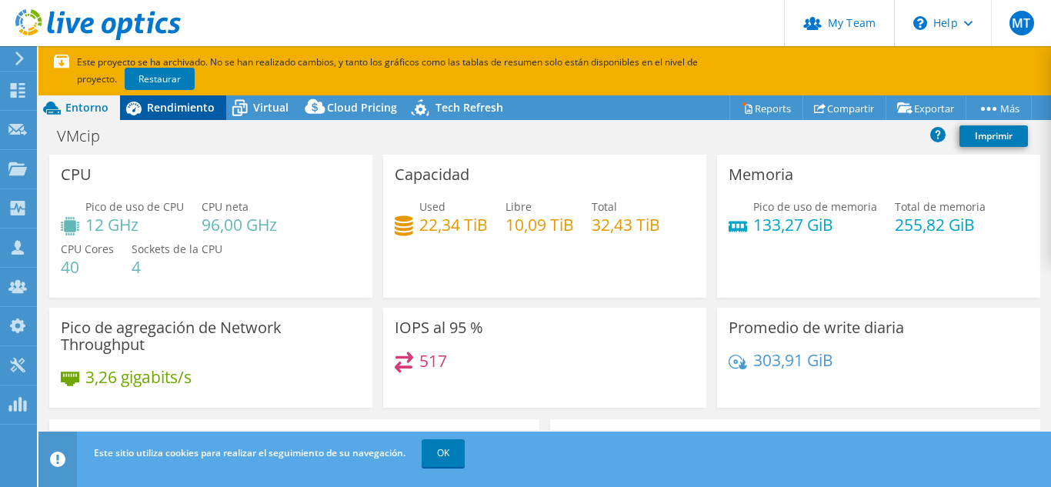
click at [193, 109] on span "Rendimiento" at bounding box center [181, 107] width 68 height 15
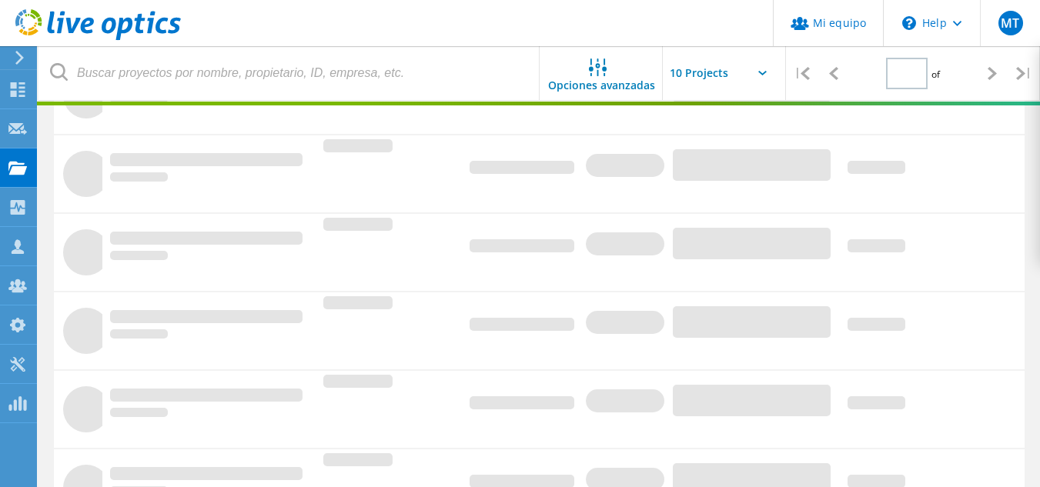
type input "3"
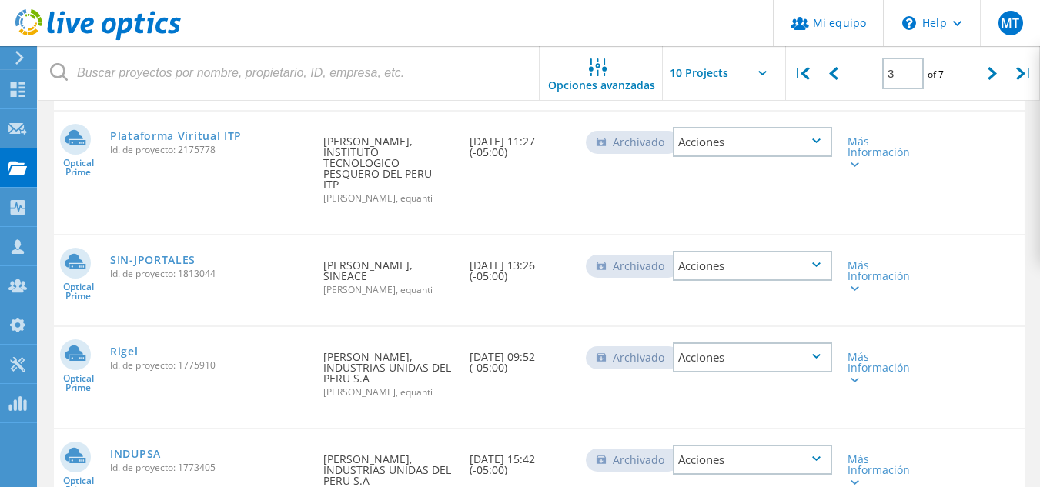
scroll to position [820, 0]
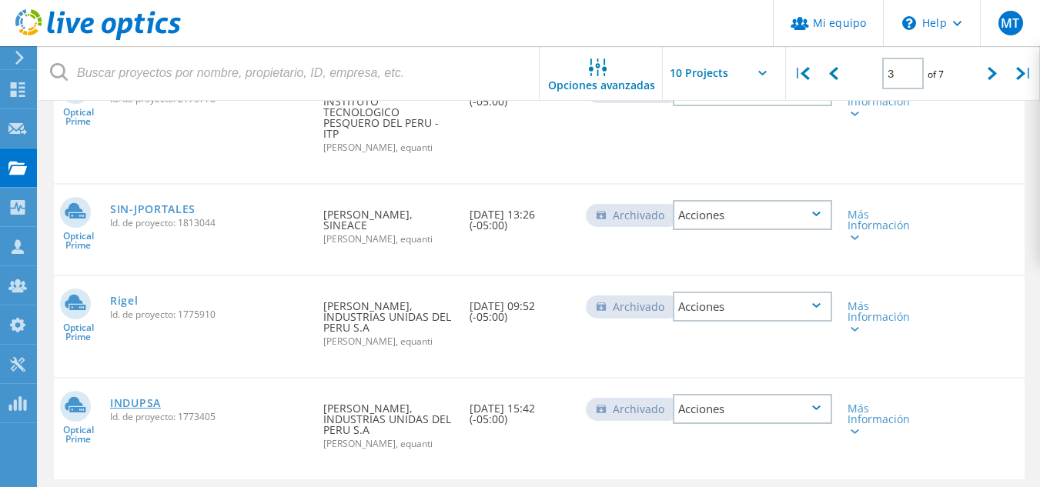
click at [142, 398] on link "INDUPSA" at bounding box center [135, 403] width 51 height 11
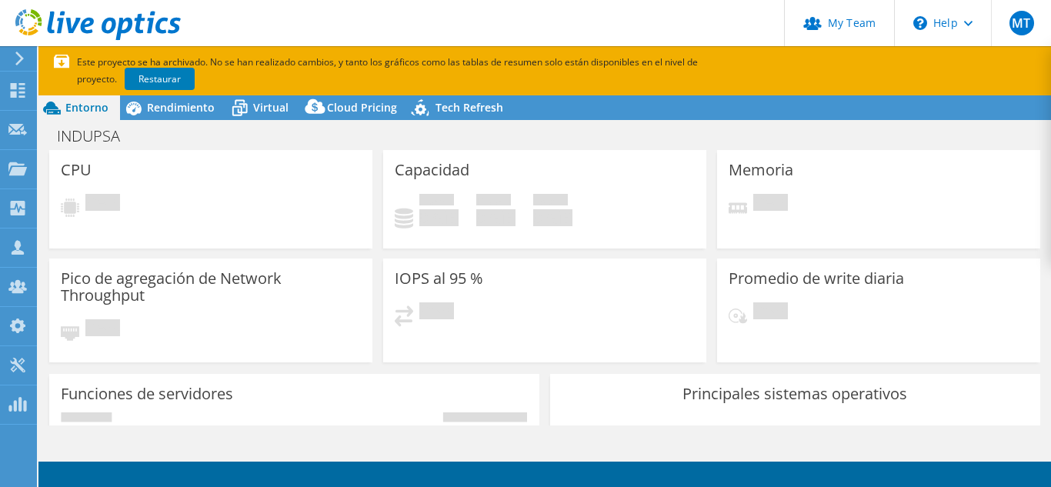
select select "SouthAmerica"
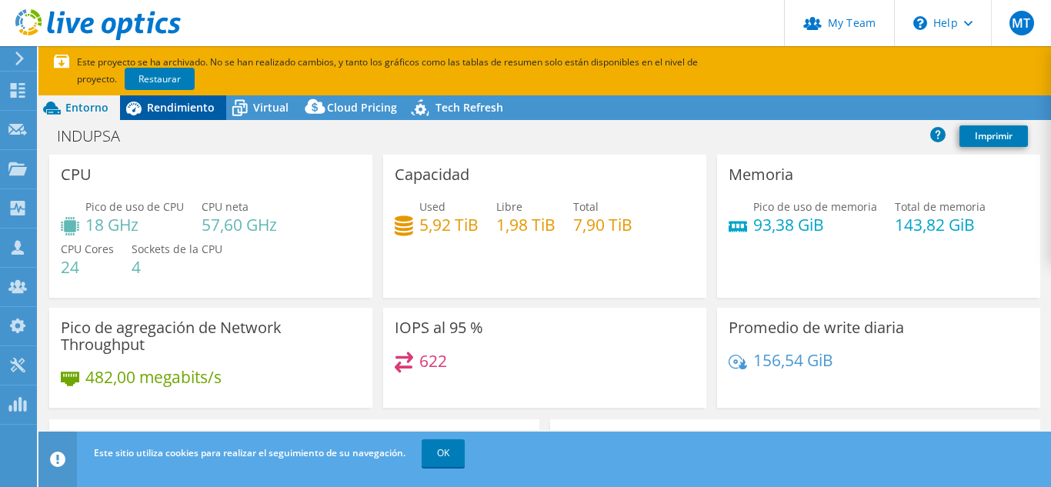
click at [199, 109] on span "Rendimiento" at bounding box center [181, 107] width 68 height 15
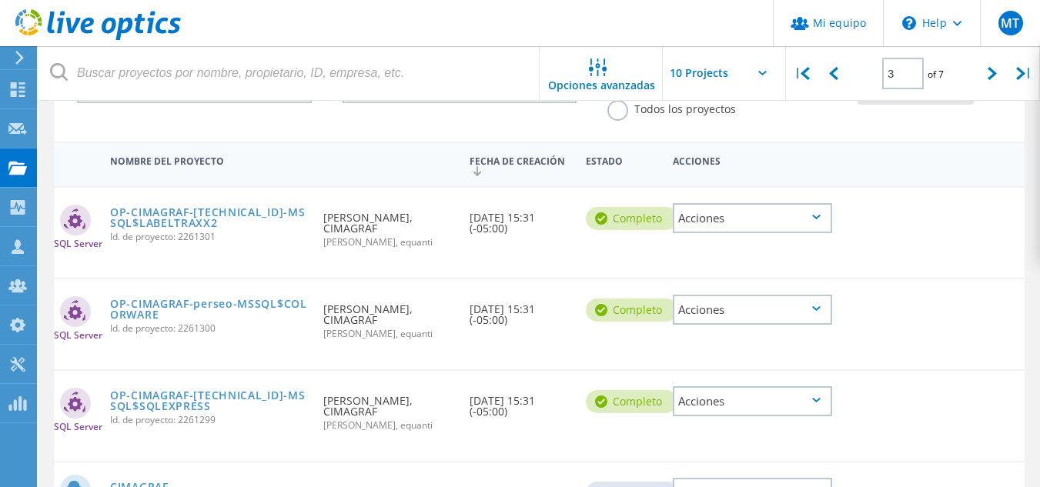
scroll to position [127, 0]
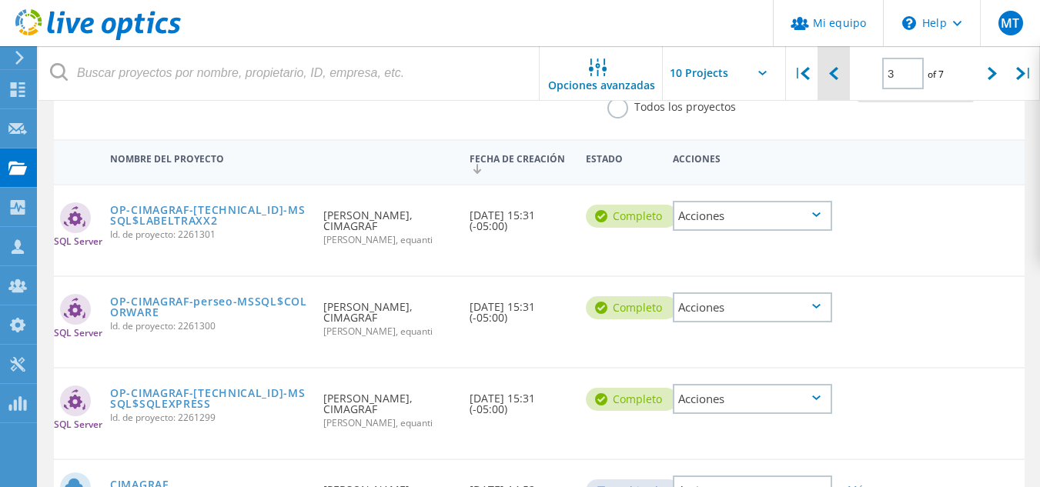
click at [833, 71] on icon at bounding box center [833, 73] width 9 height 13
type input "2"
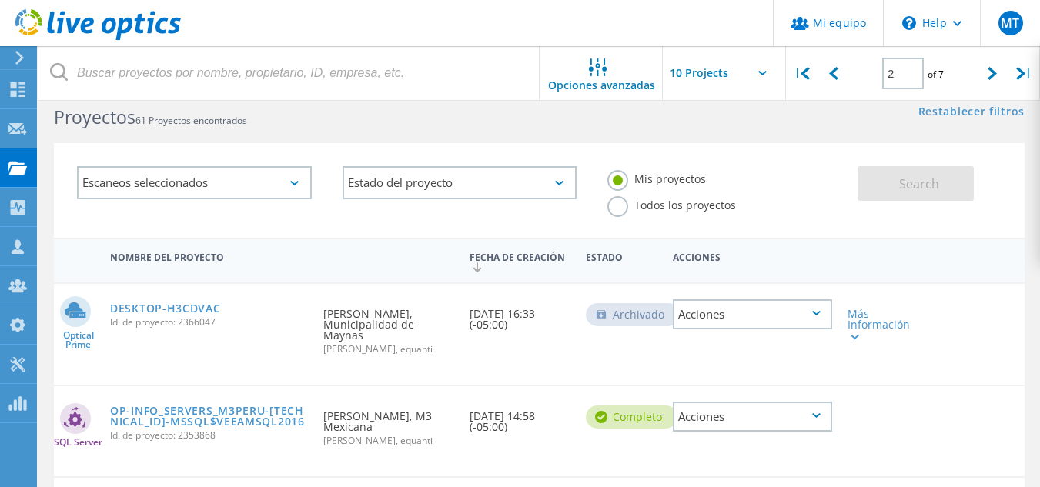
scroll to position [0, 0]
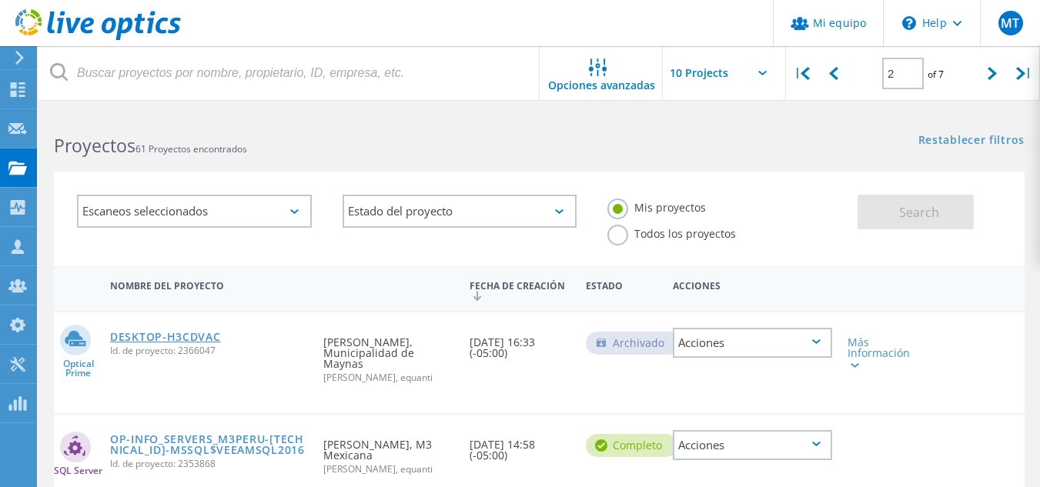
click at [165, 340] on link "DESKTOP-H3CDVAC" at bounding box center [165, 337] width 111 height 11
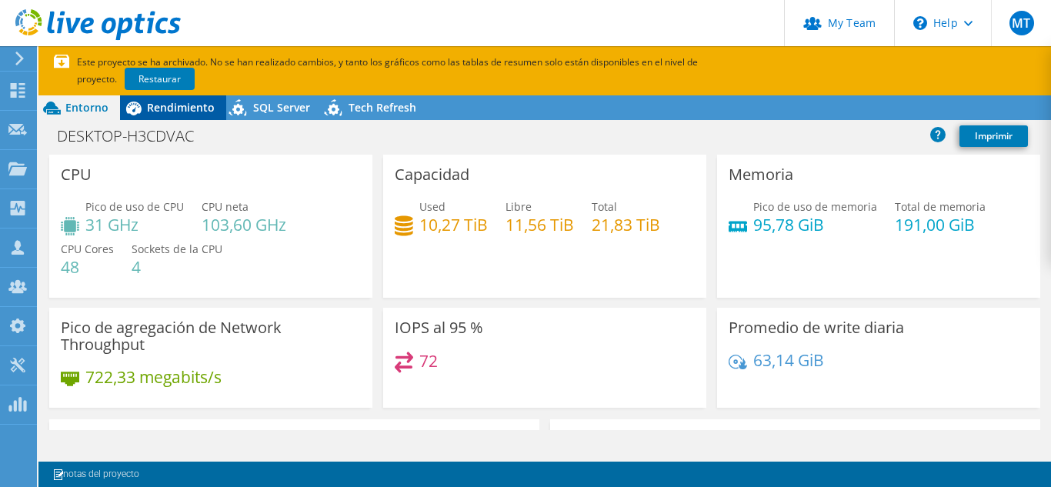
click at [169, 105] on span "Rendimiento" at bounding box center [181, 107] width 68 height 15
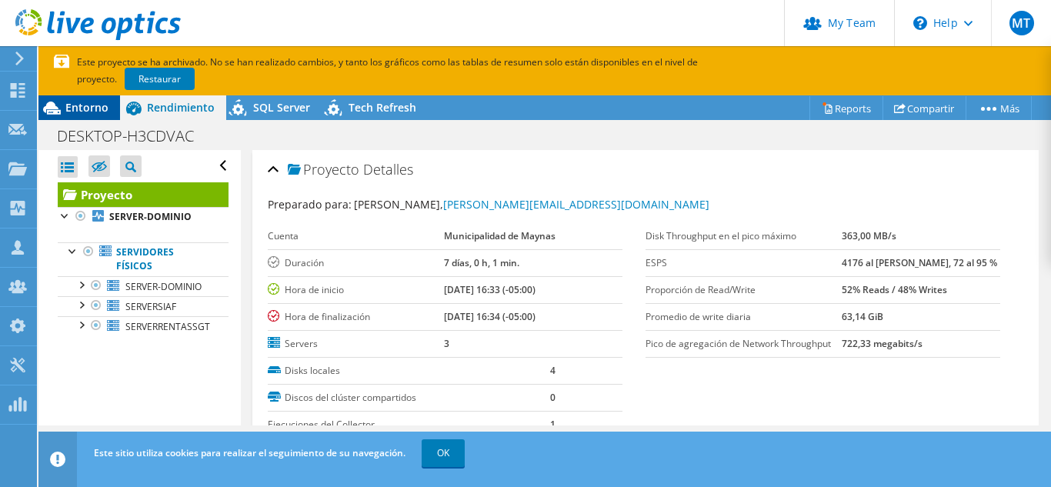
click at [75, 111] on span "Entorno" at bounding box center [86, 107] width 43 height 15
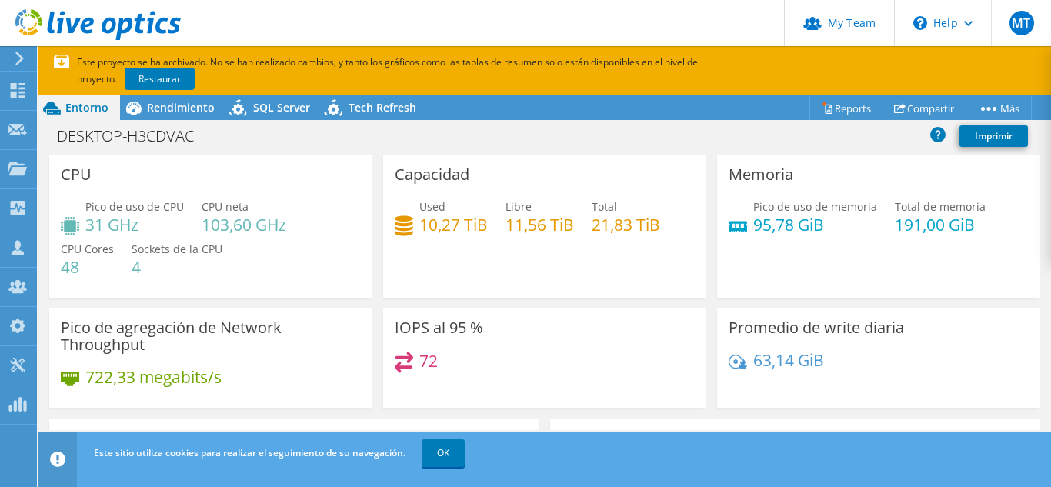
click at [75, 111] on span "Entorno" at bounding box center [86, 107] width 43 height 15
click at [488, 122] on div "DESKTOP-H3CDVAC Imprimir" at bounding box center [544, 136] width 1013 height 28
click at [838, 109] on link "Reports" at bounding box center [847, 108] width 74 height 24
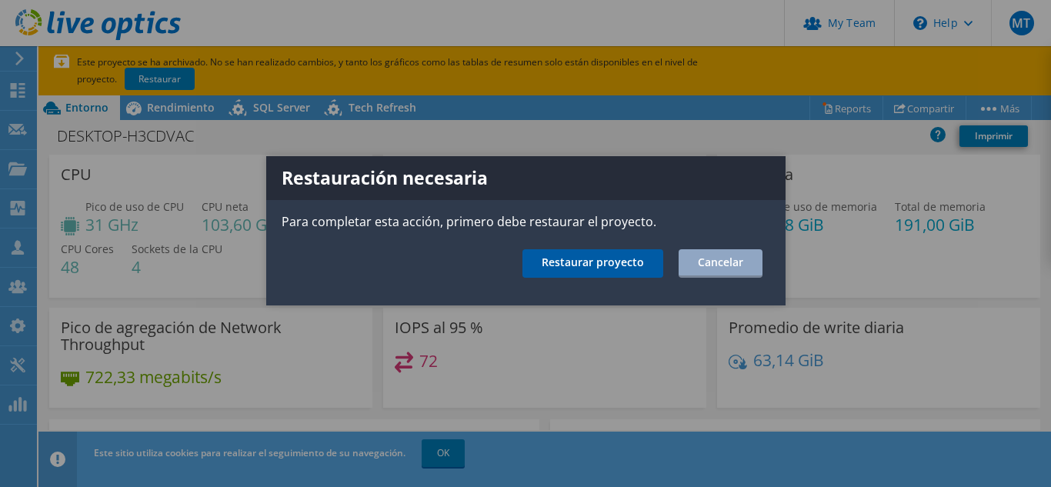
click at [592, 259] on link "Restaurar proyecto" at bounding box center [593, 263] width 141 height 28
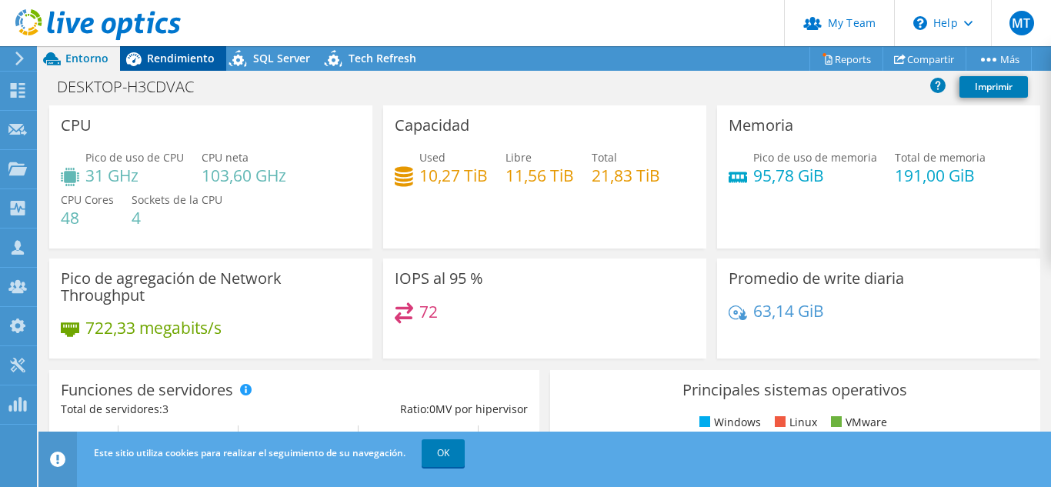
click at [175, 62] on span "Rendimiento" at bounding box center [181, 58] width 68 height 15
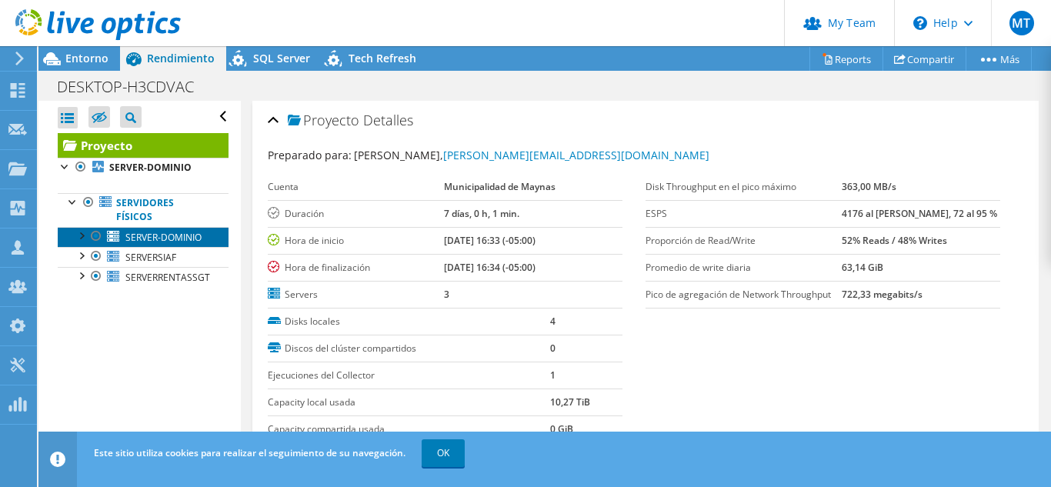
click at [144, 235] on span "SERVER-DOMINIO" at bounding box center [163, 237] width 76 height 13
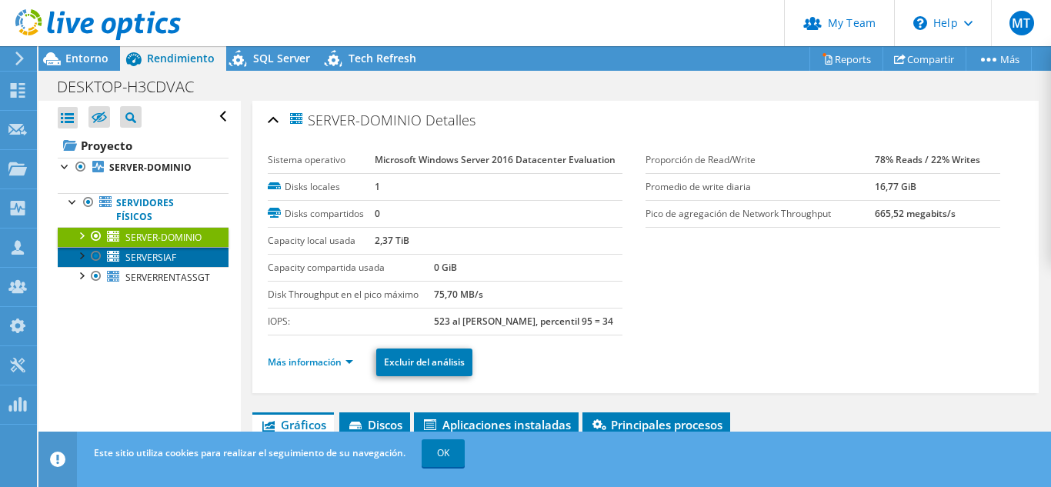
click at [138, 264] on span "SERVERSIAF" at bounding box center [150, 257] width 51 height 13
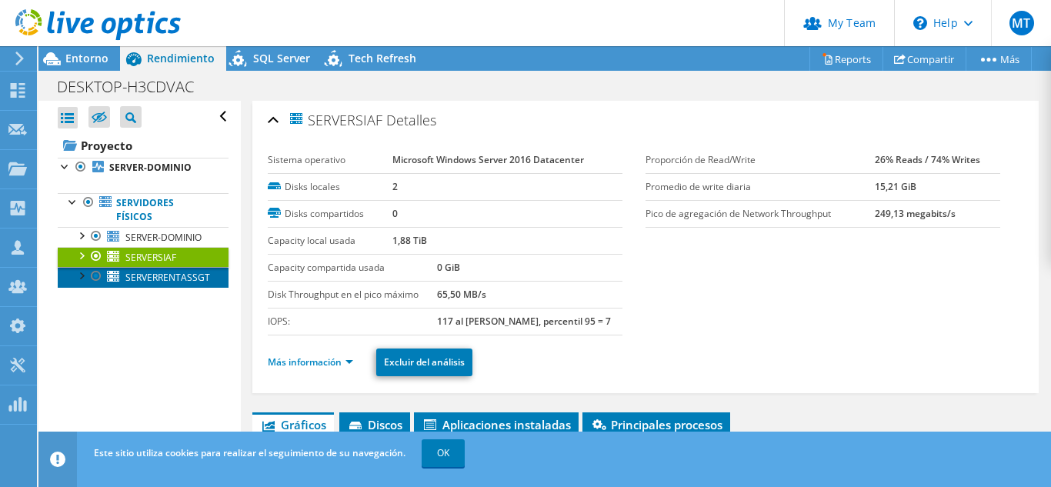
click at [139, 284] on span "SERVERRENTASSGT" at bounding box center [167, 277] width 85 height 13
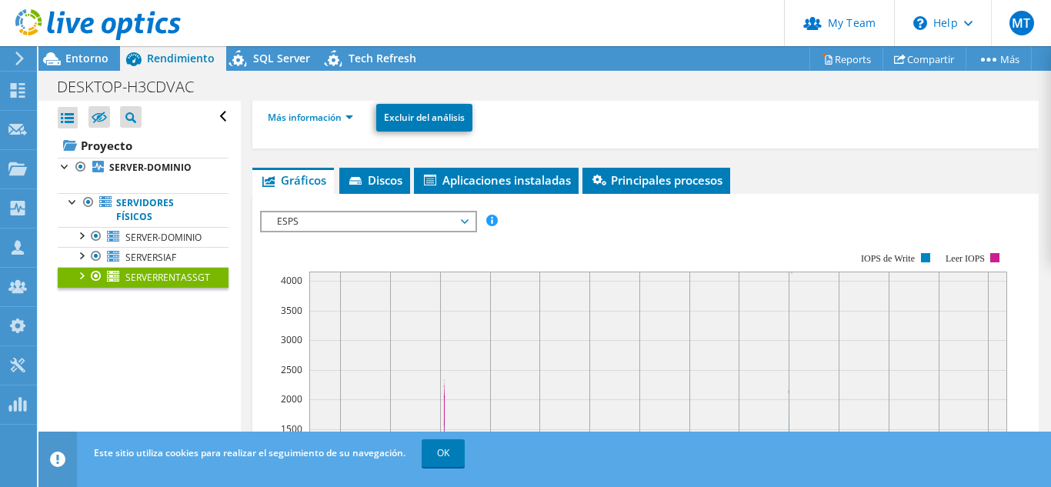
scroll to position [266, 0]
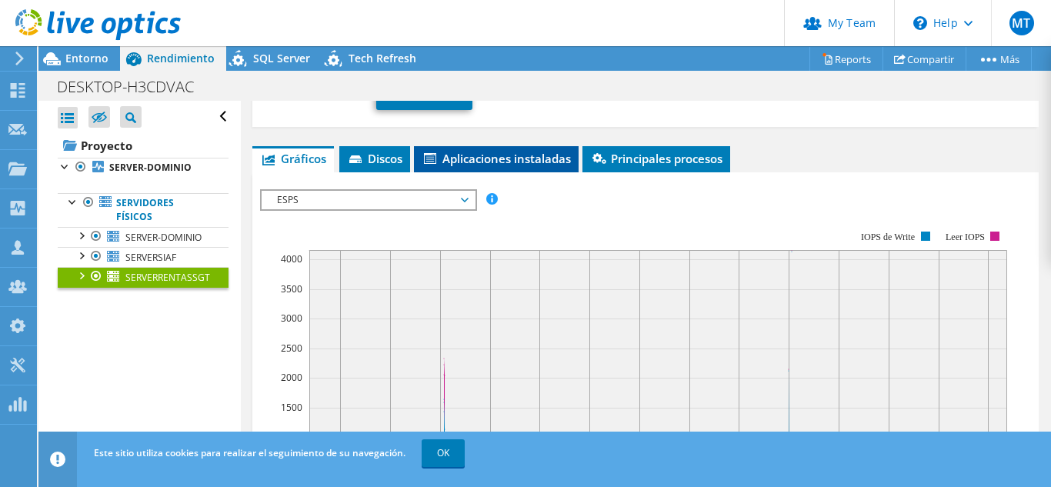
click at [503, 153] on span "Aplicaciones instaladas" at bounding box center [496, 158] width 149 height 15
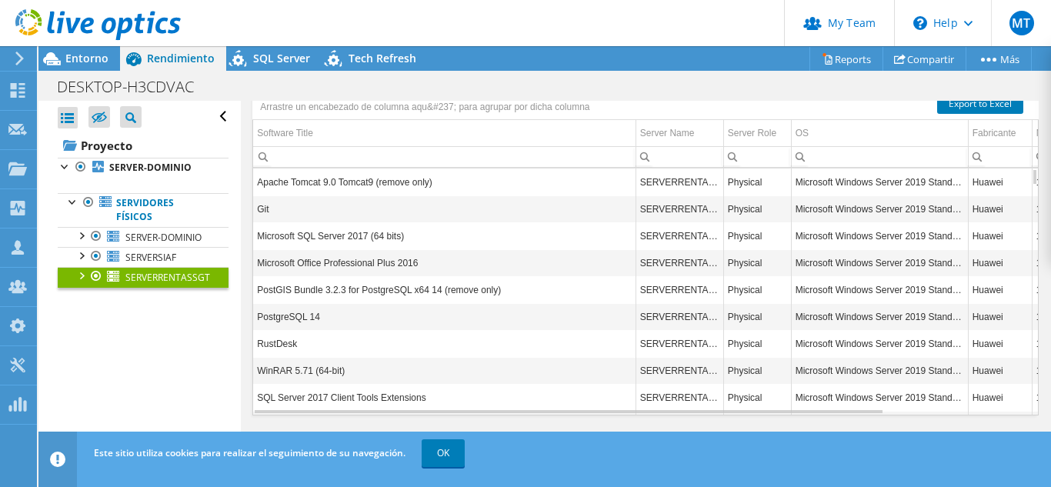
scroll to position [352, 0]
click at [132, 264] on span "SERVERSIAF" at bounding box center [150, 257] width 51 height 13
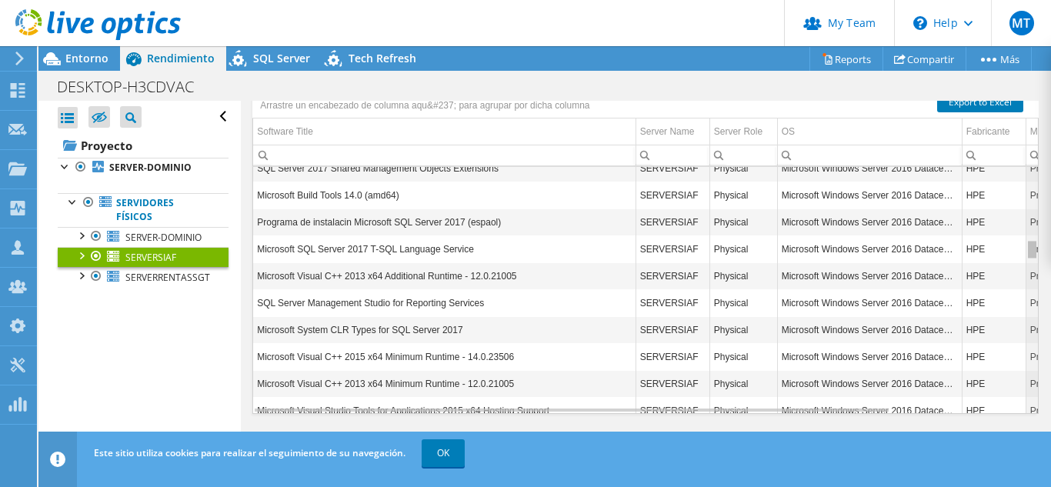
scroll to position [947, 0]
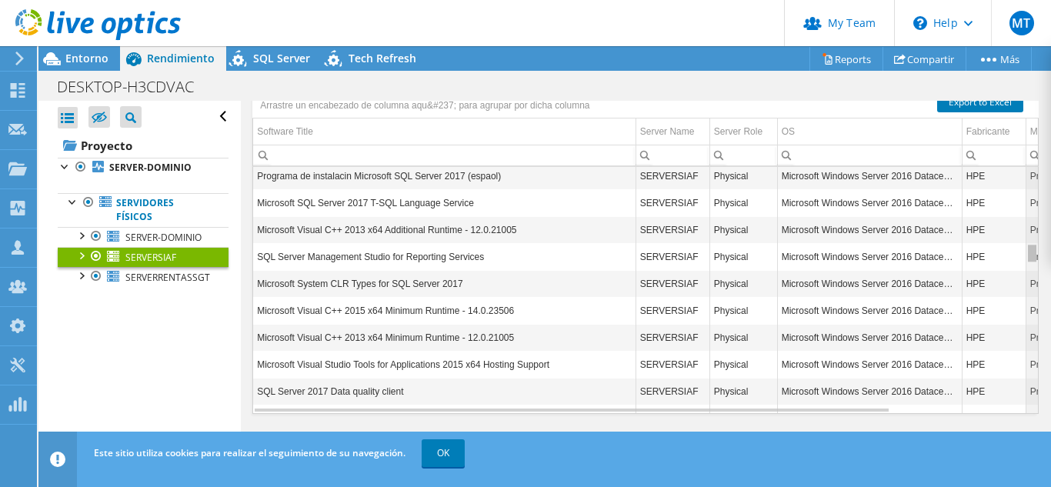
drag, startPoint x: 1022, startPoint y: 175, endPoint x: 1019, endPoint y: 261, distance: 85.5
click at [1019, 261] on body "MT Administrador del equipo de socios [PERSON_NAME] [PERSON_NAME][EMAIL_ADDRESS…" at bounding box center [525, 243] width 1051 height 487
click at [92, 55] on span "Entorno" at bounding box center [86, 58] width 43 height 15
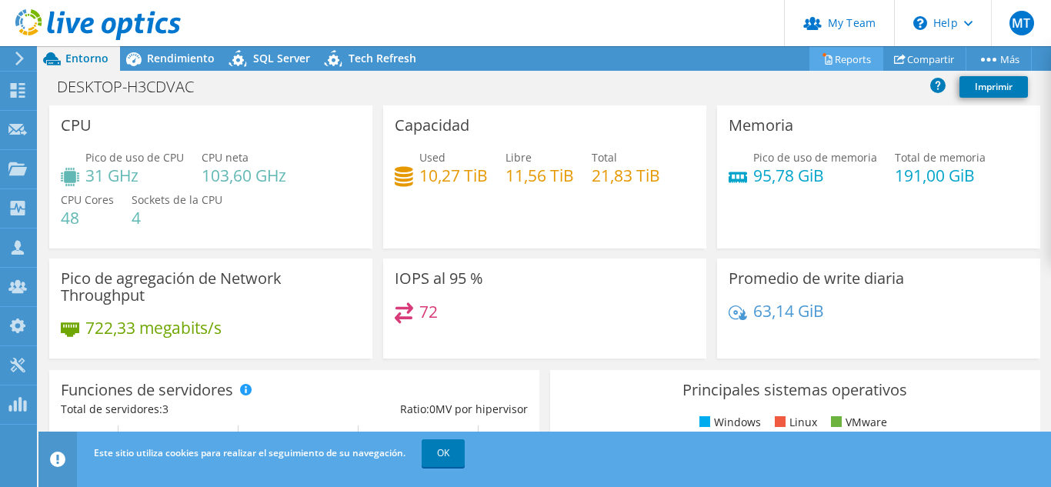
click at [858, 61] on link "Reports" at bounding box center [847, 59] width 74 height 24
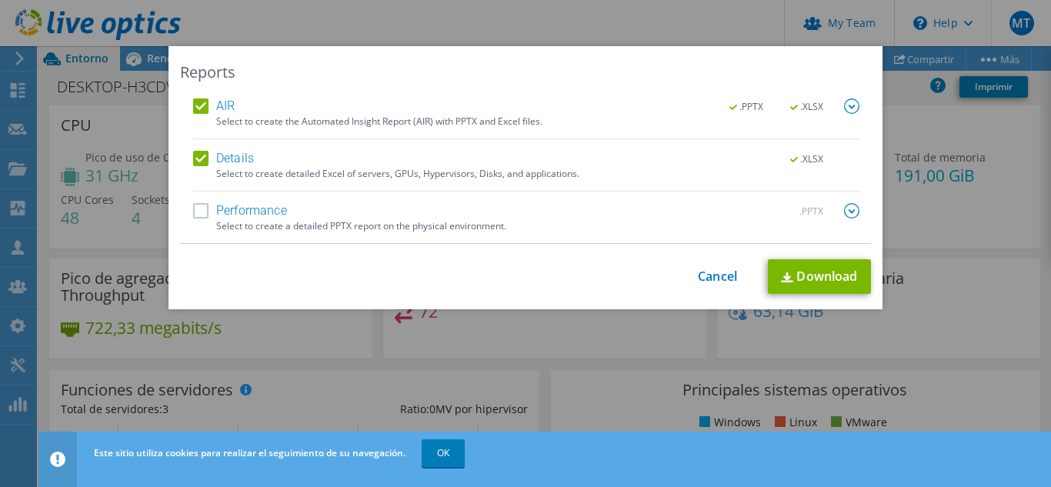
click at [199, 109] on label "AIR" at bounding box center [214, 106] width 42 height 15
click at [0, 0] on input "AIR" at bounding box center [0, 0] width 0 height 0
click at [199, 221] on div "Performance .PPTX Select to create a detailed PPTX report on the physical envir…" at bounding box center [526, 223] width 666 height 40
click at [193, 209] on label "Performance" at bounding box center [240, 210] width 94 height 15
click at [0, 0] on input "Performance" at bounding box center [0, 0] width 0 height 0
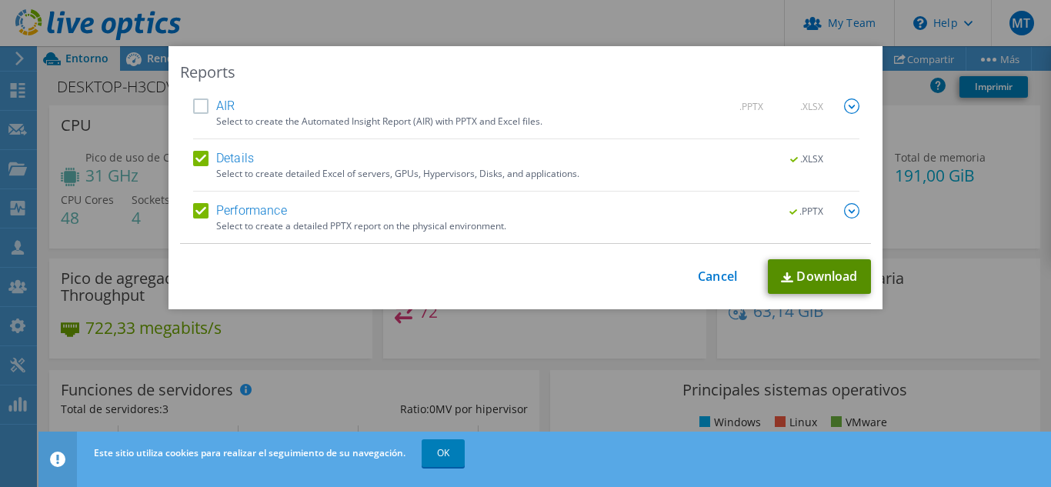
click at [795, 280] on link "Download" at bounding box center [819, 276] width 103 height 35
click at [207, 165] on label "Details" at bounding box center [223, 158] width 61 height 15
click at [0, 0] on input "Details" at bounding box center [0, 0] width 0 height 0
click at [823, 282] on link "Download" at bounding box center [819, 276] width 103 height 35
